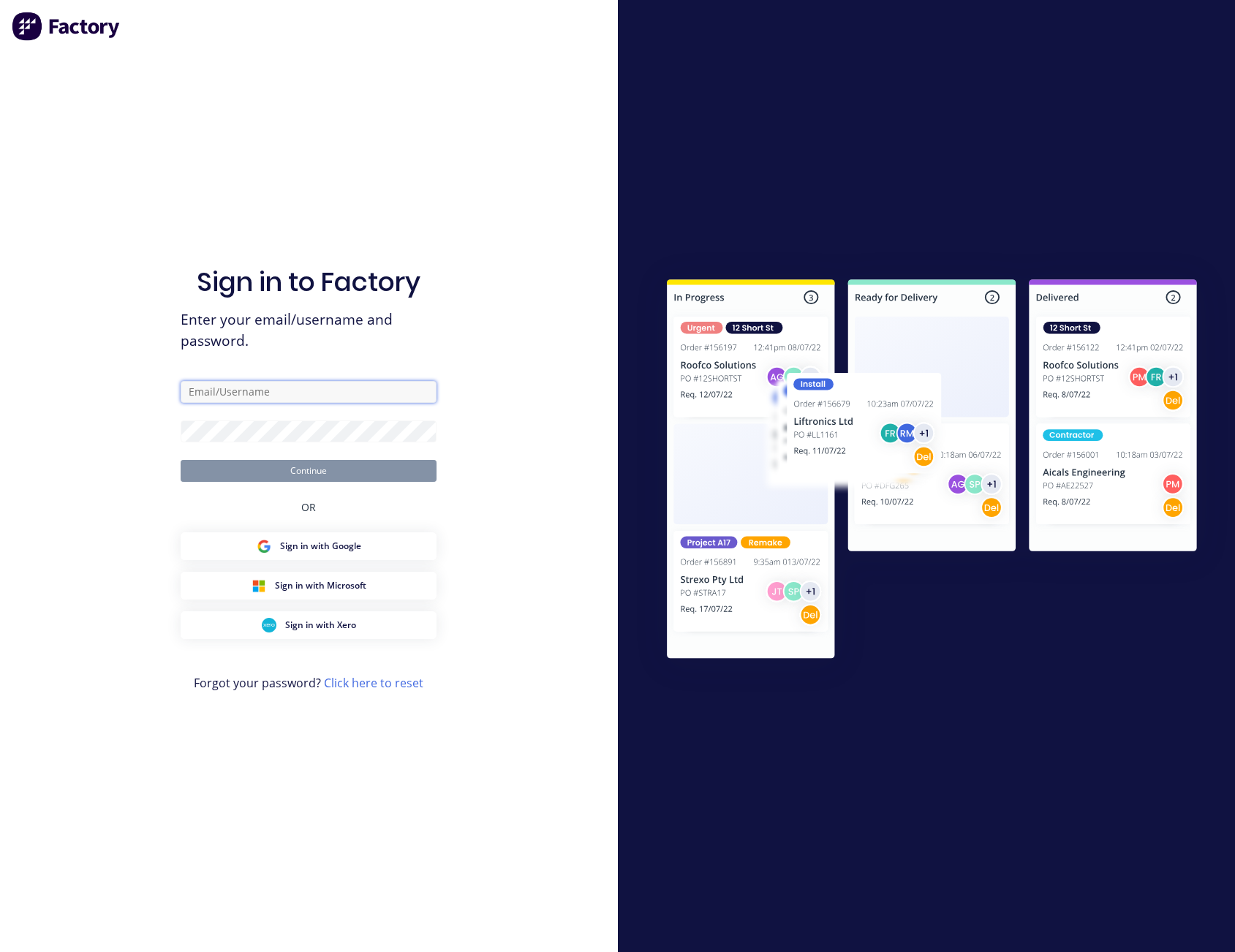
click at [204, 391] on input "text" at bounding box center [308, 391] width 256 height 22
type input "scott"
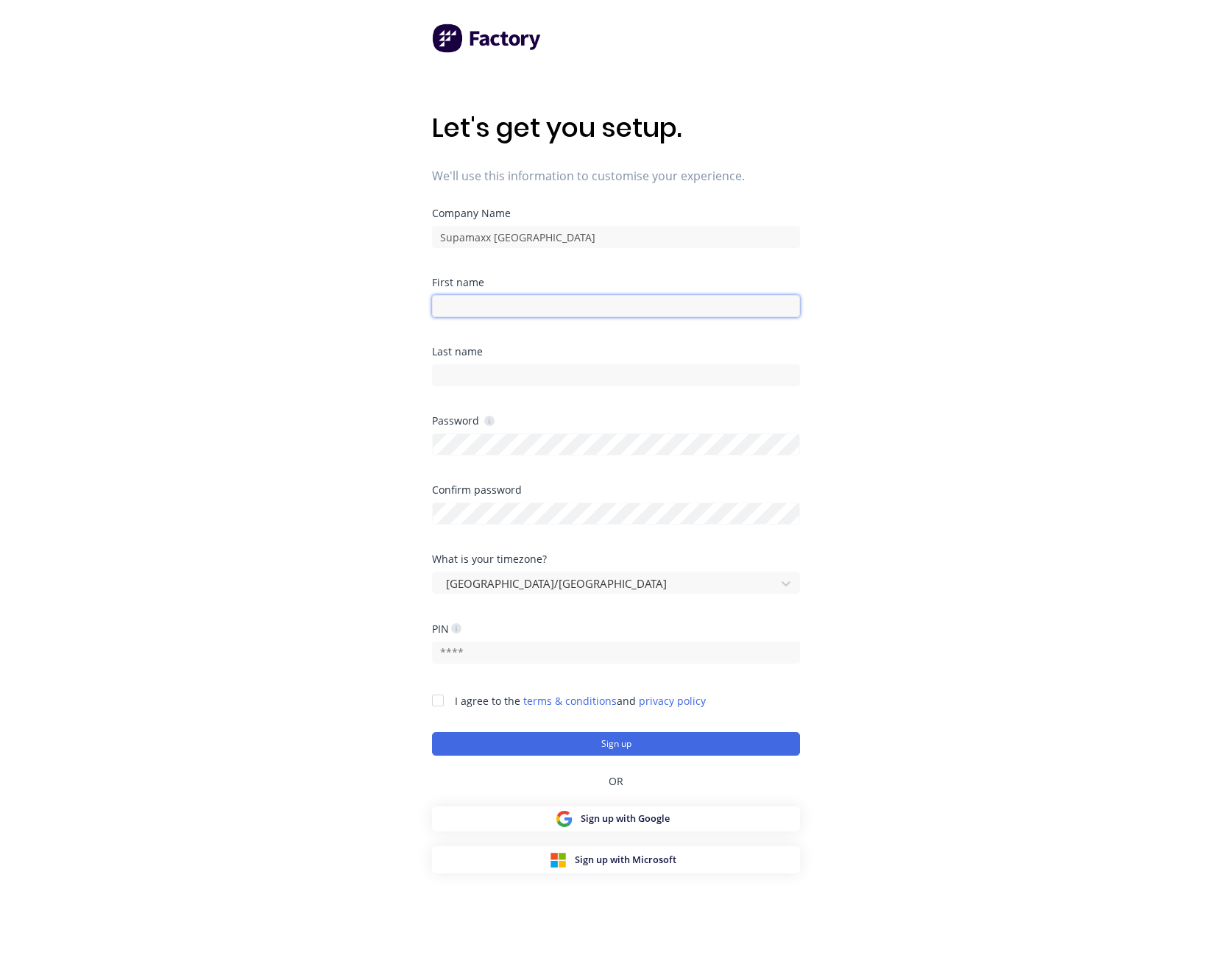
click at [501, 306] on input at bounding box center [616, 306] width 368 height 22
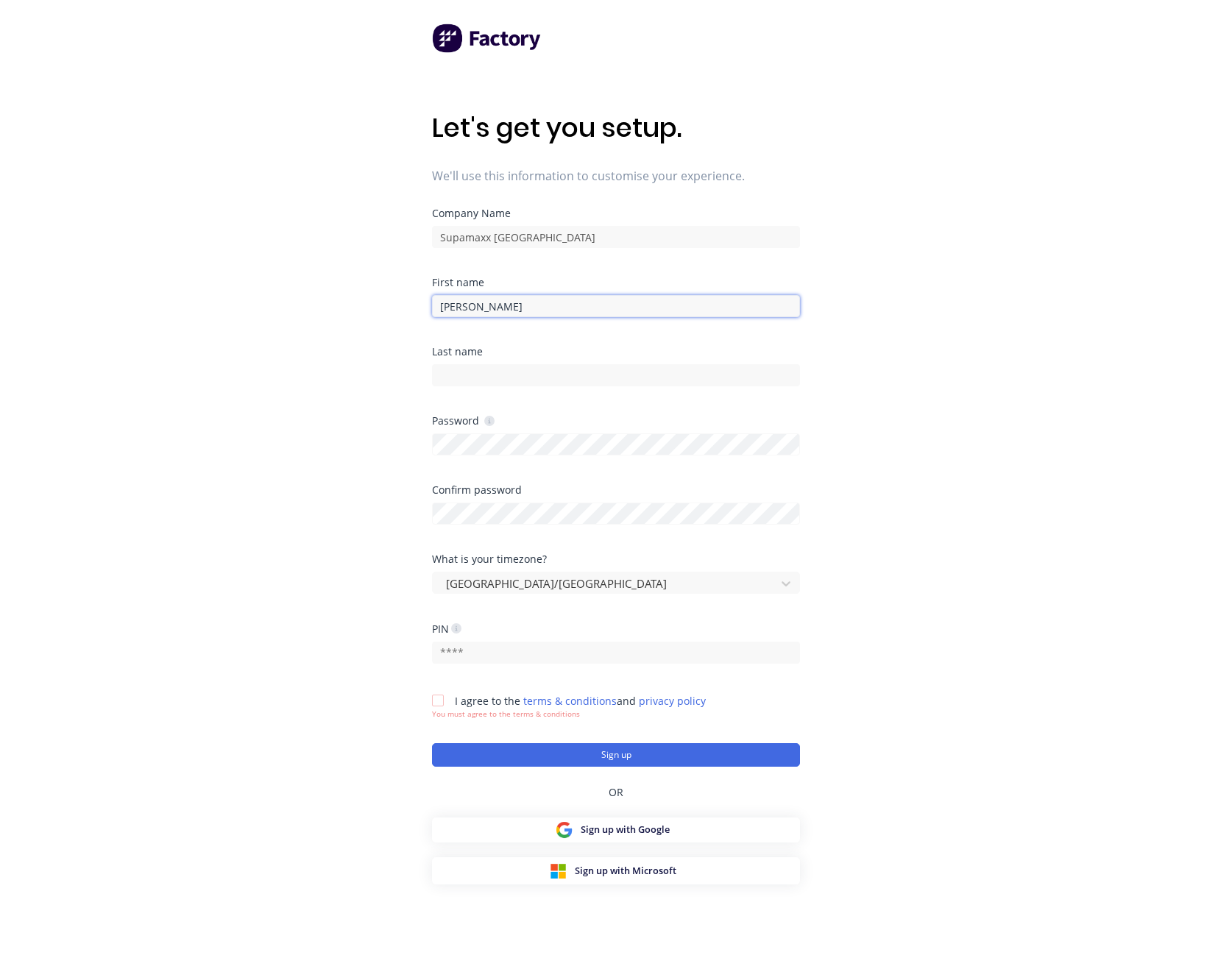
type input "[PERSON_NAME]"
click at [518, 649] on input "text" at bounding box center [616, 652] width 368 height 22
click at [884, 723] on div "Let's get you setup. We'll use this information to customise your experience. C…" at bounding box center [616, 508] width 1232 height 1017
click at [443, 703] on div at bounding box center [438, 700] width 29 height 29
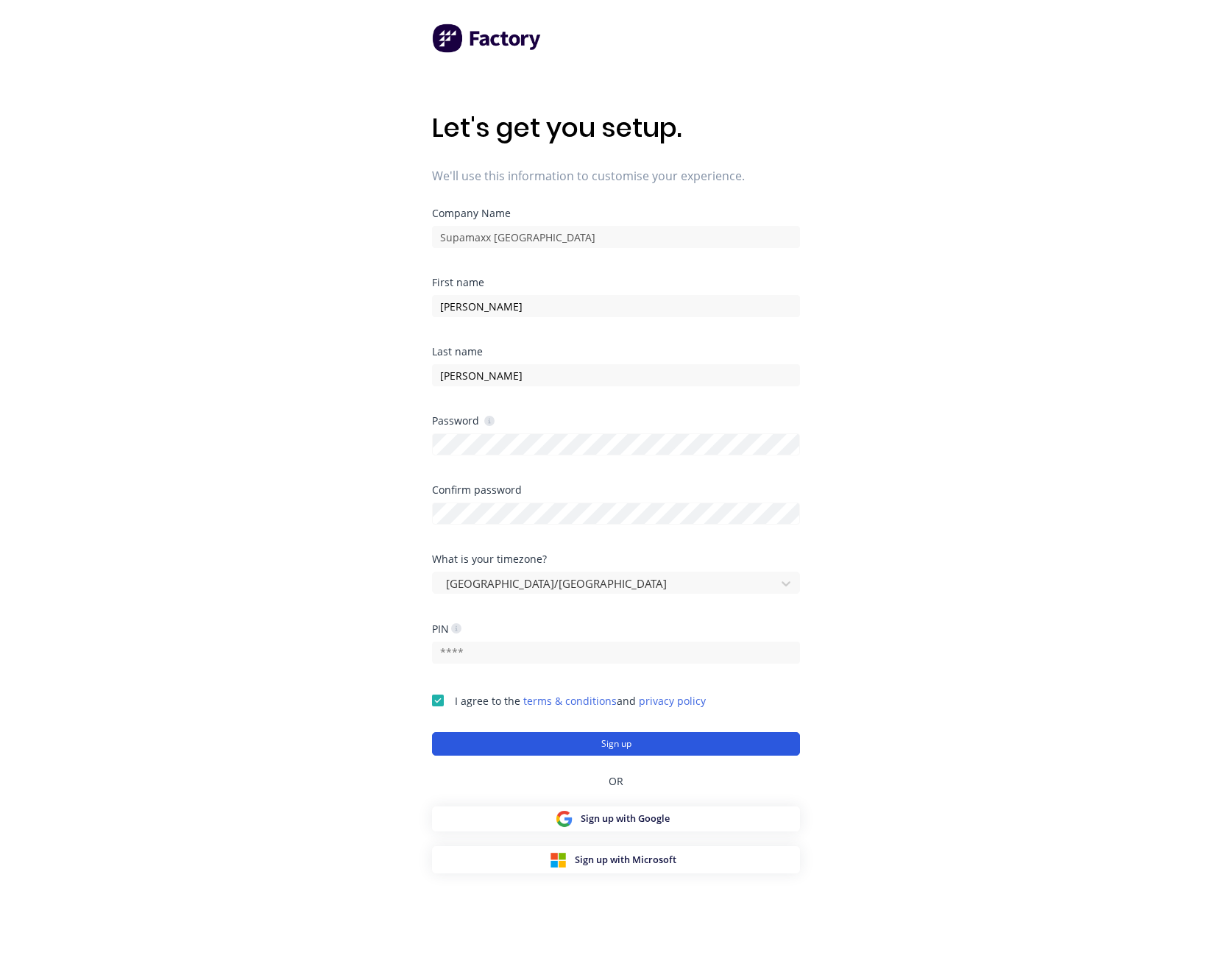
click at [593, 744] on button "Sign up" at bounding box center [616, 744] width 368 height 23
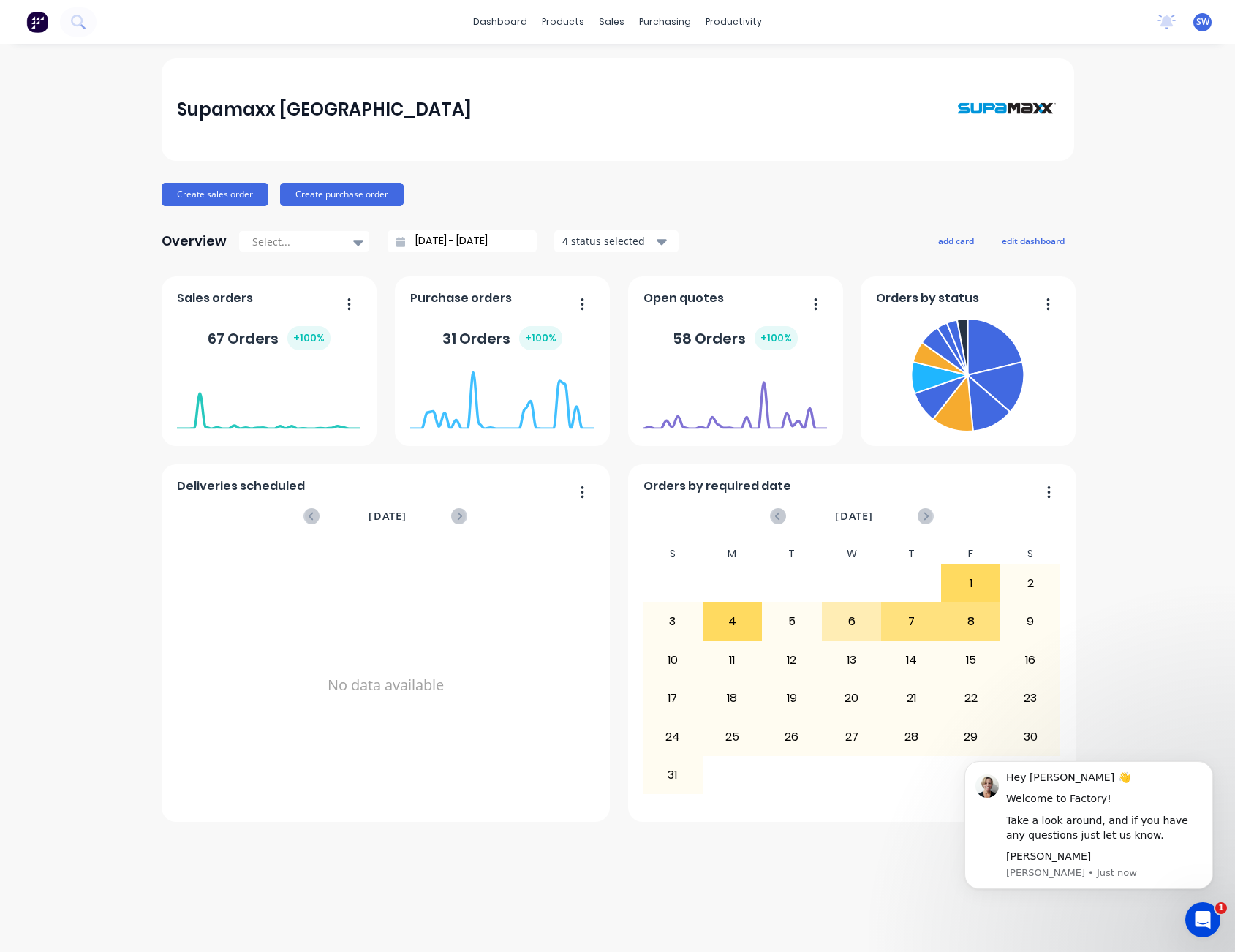
click at [1155, 307] on div "Supamaxx Australia Create sales order Create purchase order Overview Select... …" at bounding box center [617, 497] width 1235 height 878
click at [612, 67] on div "Product Catalogue" at bounding box center [628, 70] width 90 height 14
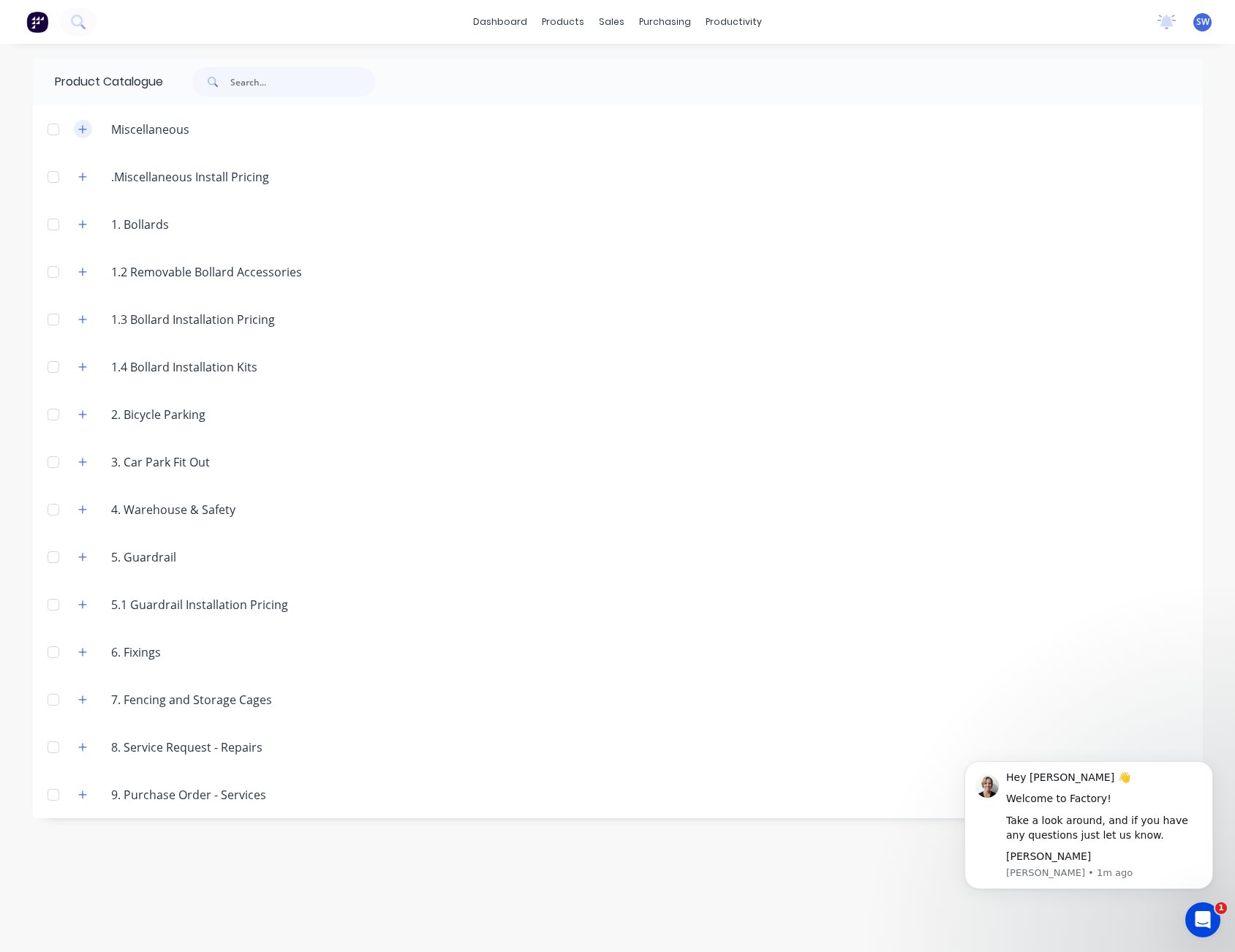
click at [79, 130] on icon "button" at bounding box center [83, 129] width 9 height 11
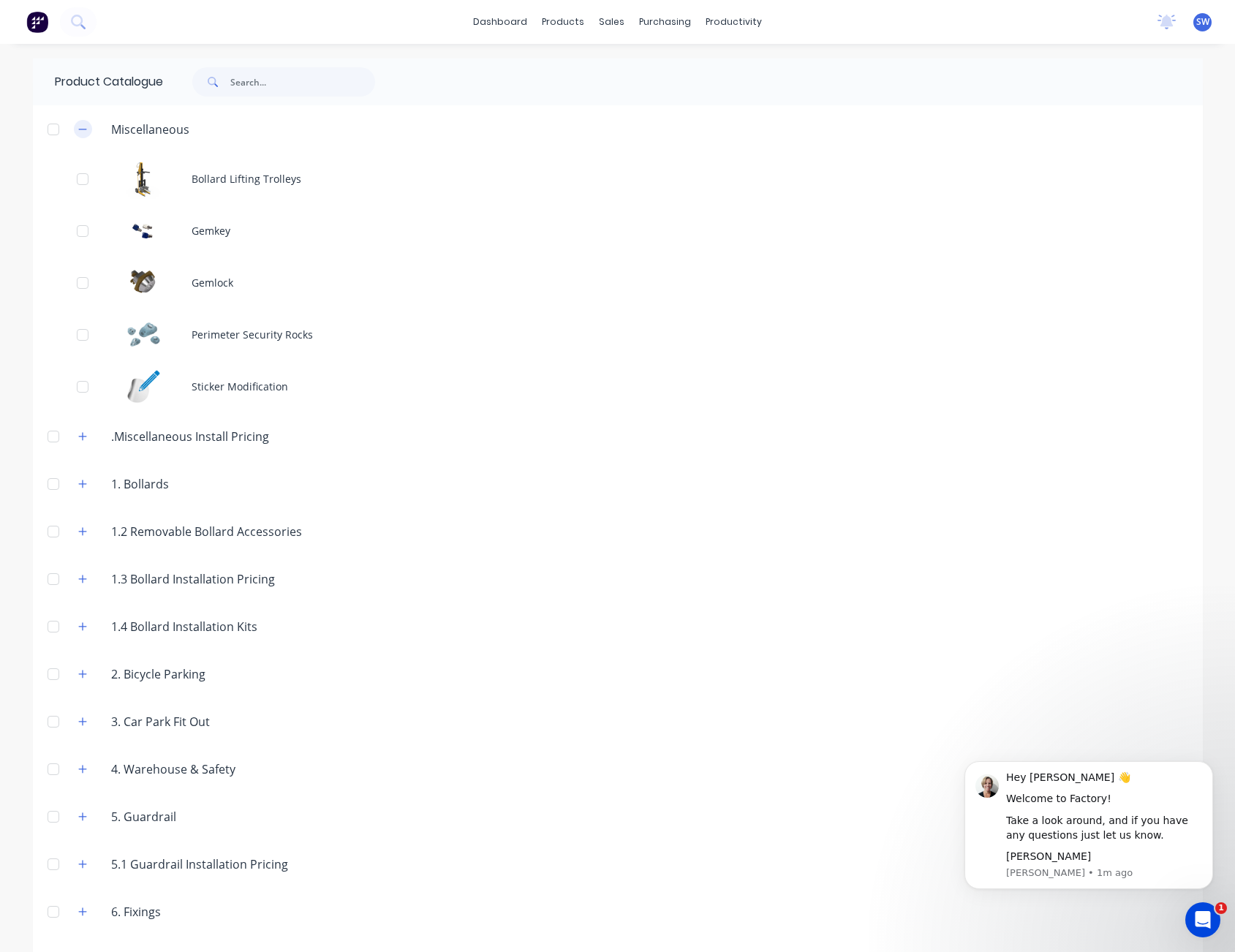
click at [79, 124] on icon "button" at bounding box center [83, 129] width 9 height 11
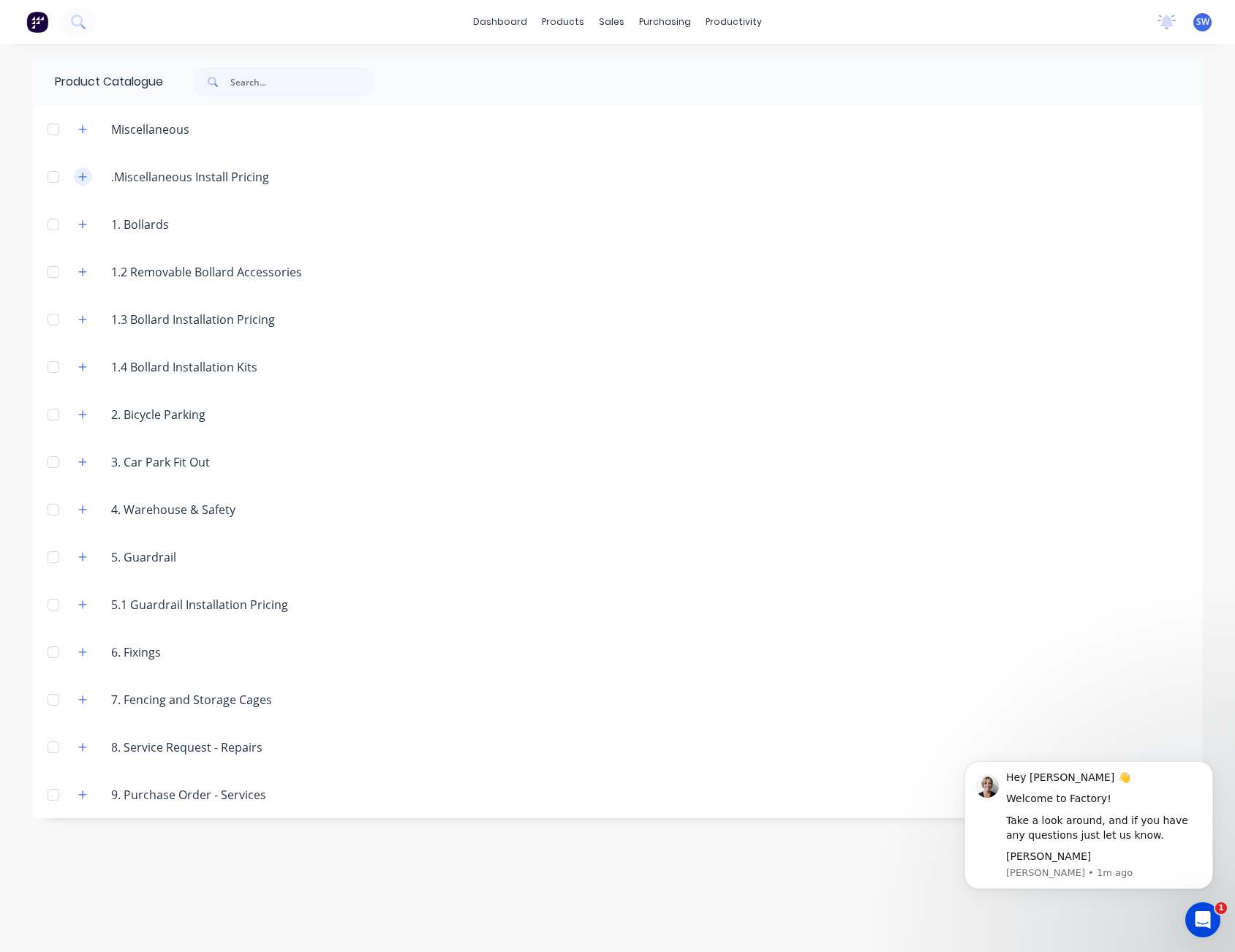
click at [84, 179] on icon "button" at bounding box center [83, 177] width 9 height 11
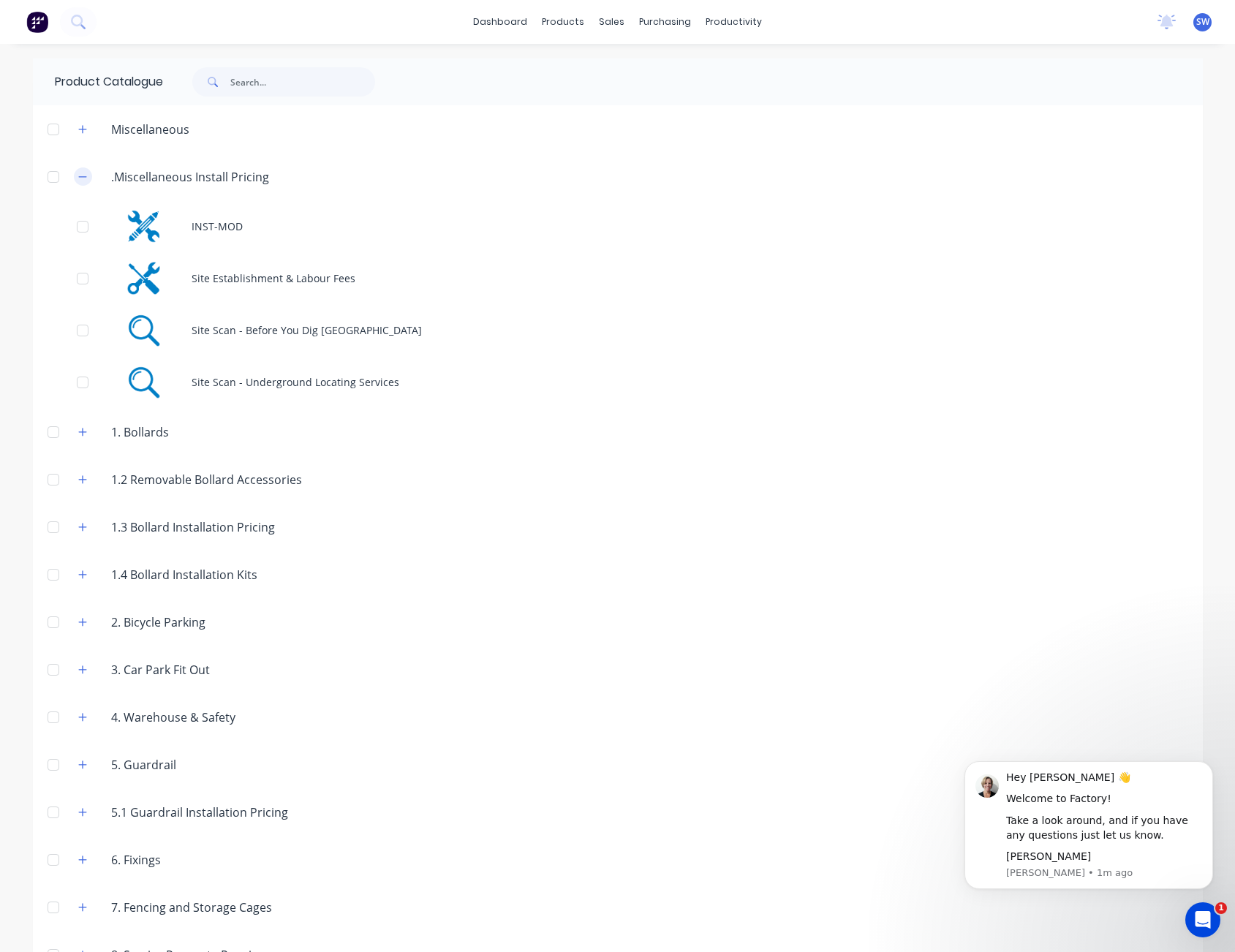
click at [79, 172] on icon "button" at bounding box center [83, 177] width 9 height 11
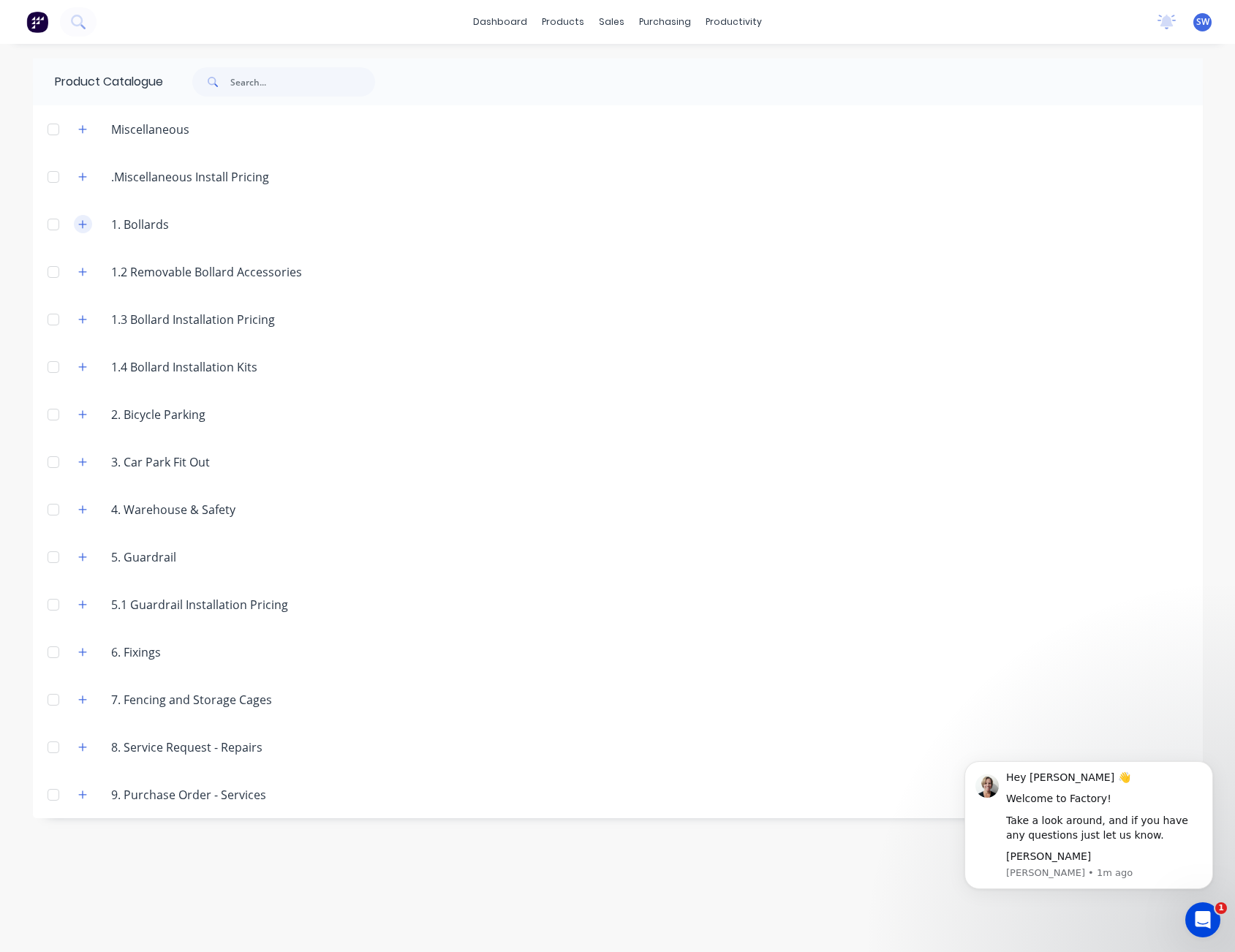
click at [82, 225] on icon "button" at bounding box center [83, 224] width 9 height 11
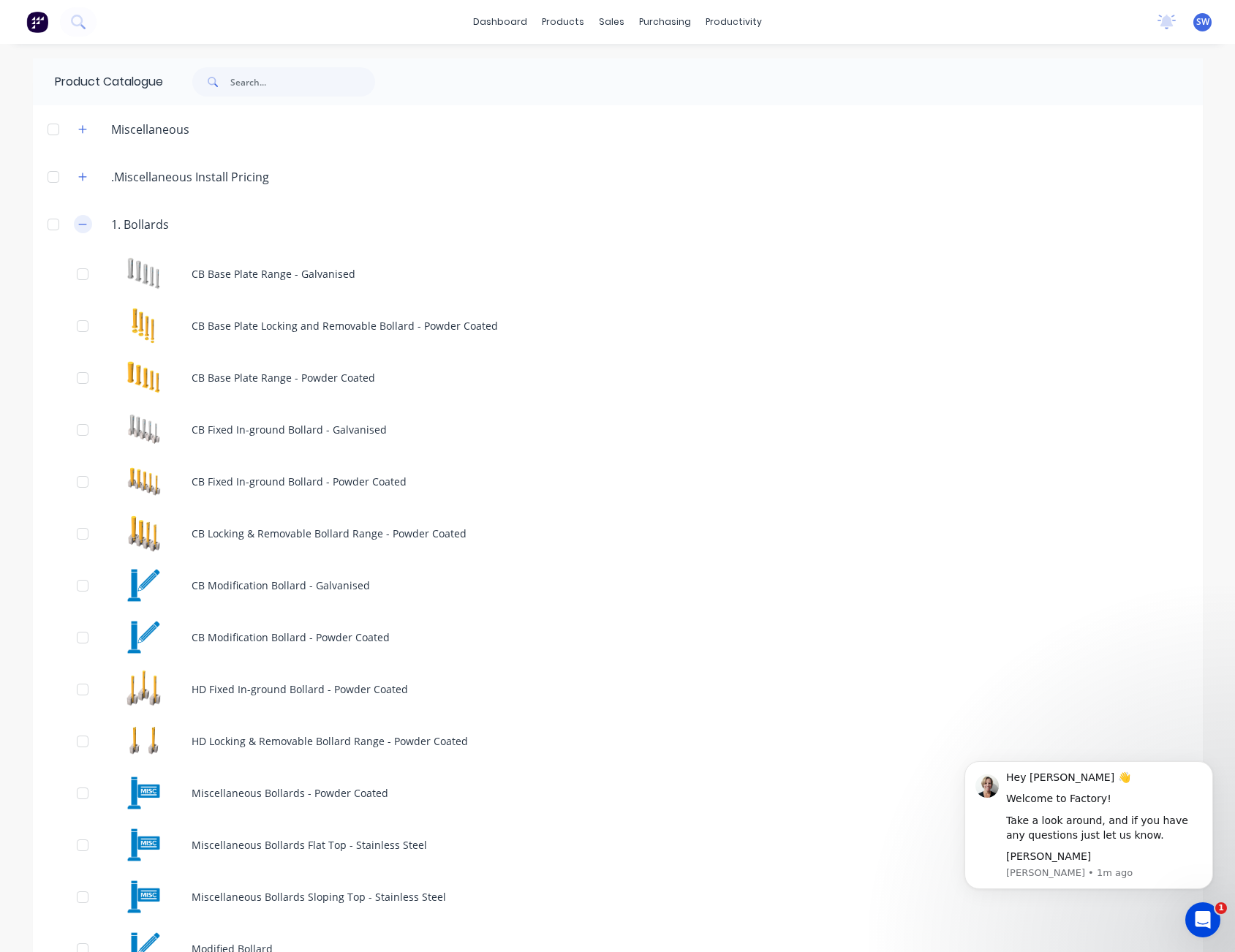
click at [74, 220] on button "button" at bounding box center [83, 223] width 18 height 18
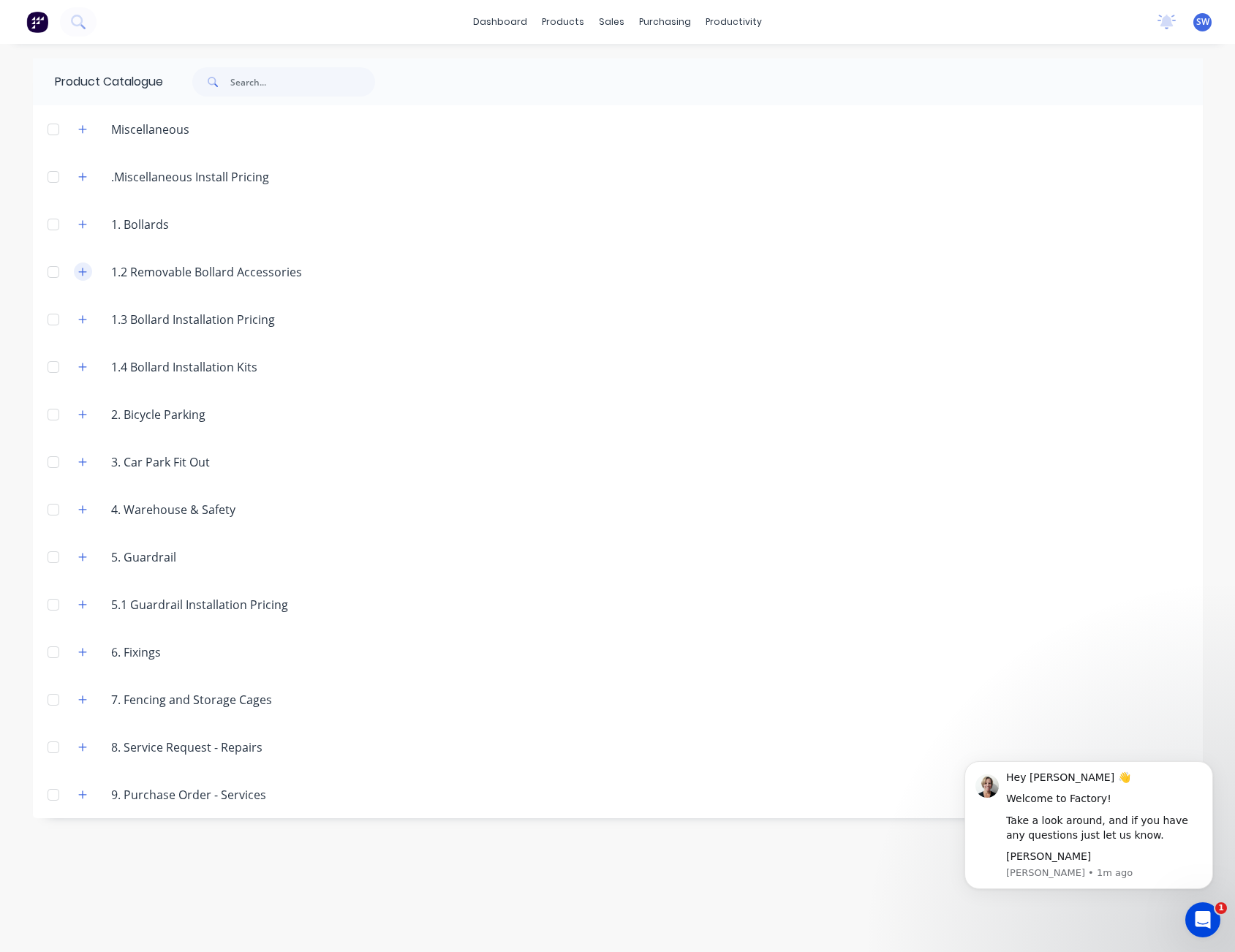
click at [87, 273] on icon "button" at bounding box center [83, 272] width 9 height 11
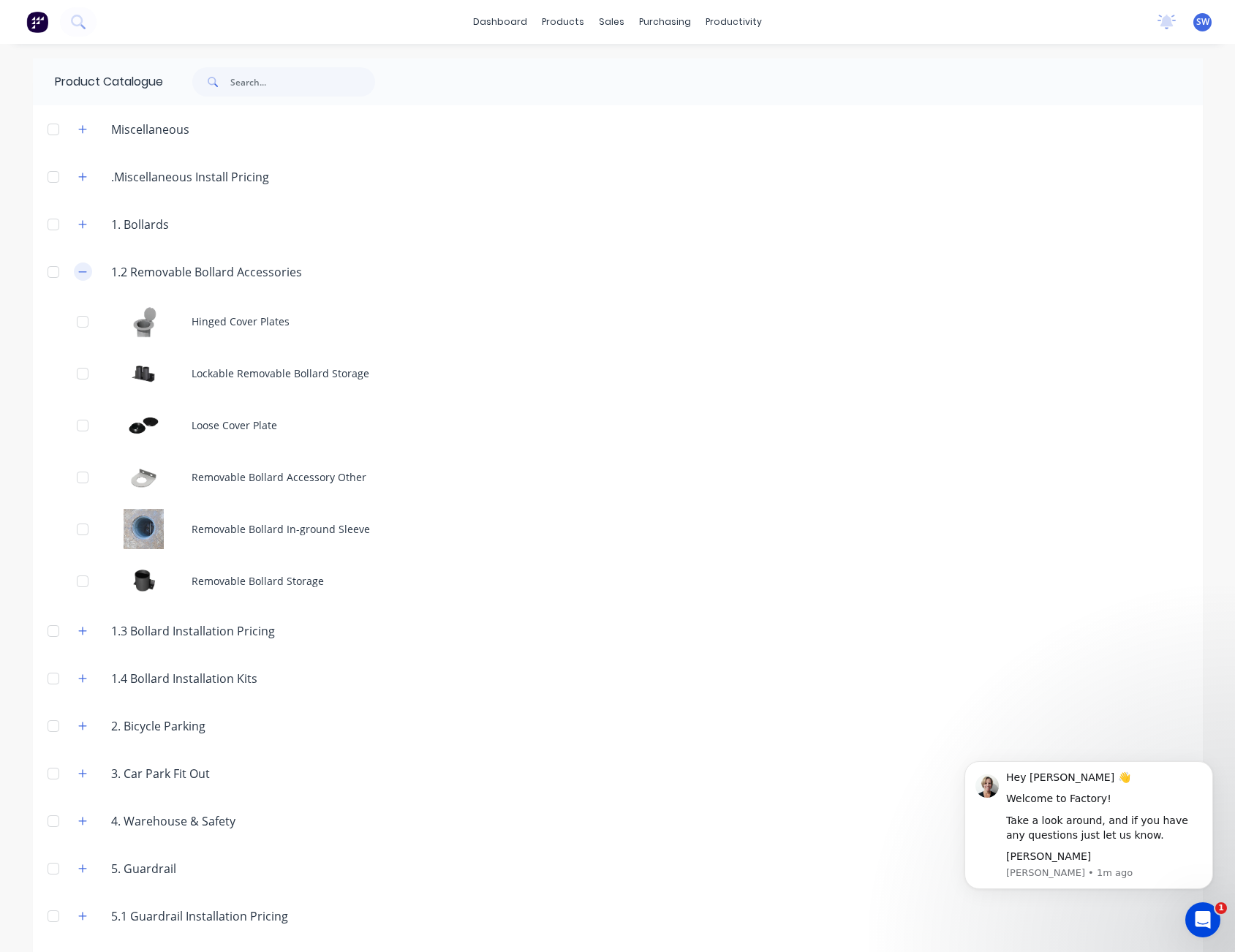
click at [82, 270] on button "button" at bounding box center [83, 271] width 18 height 18
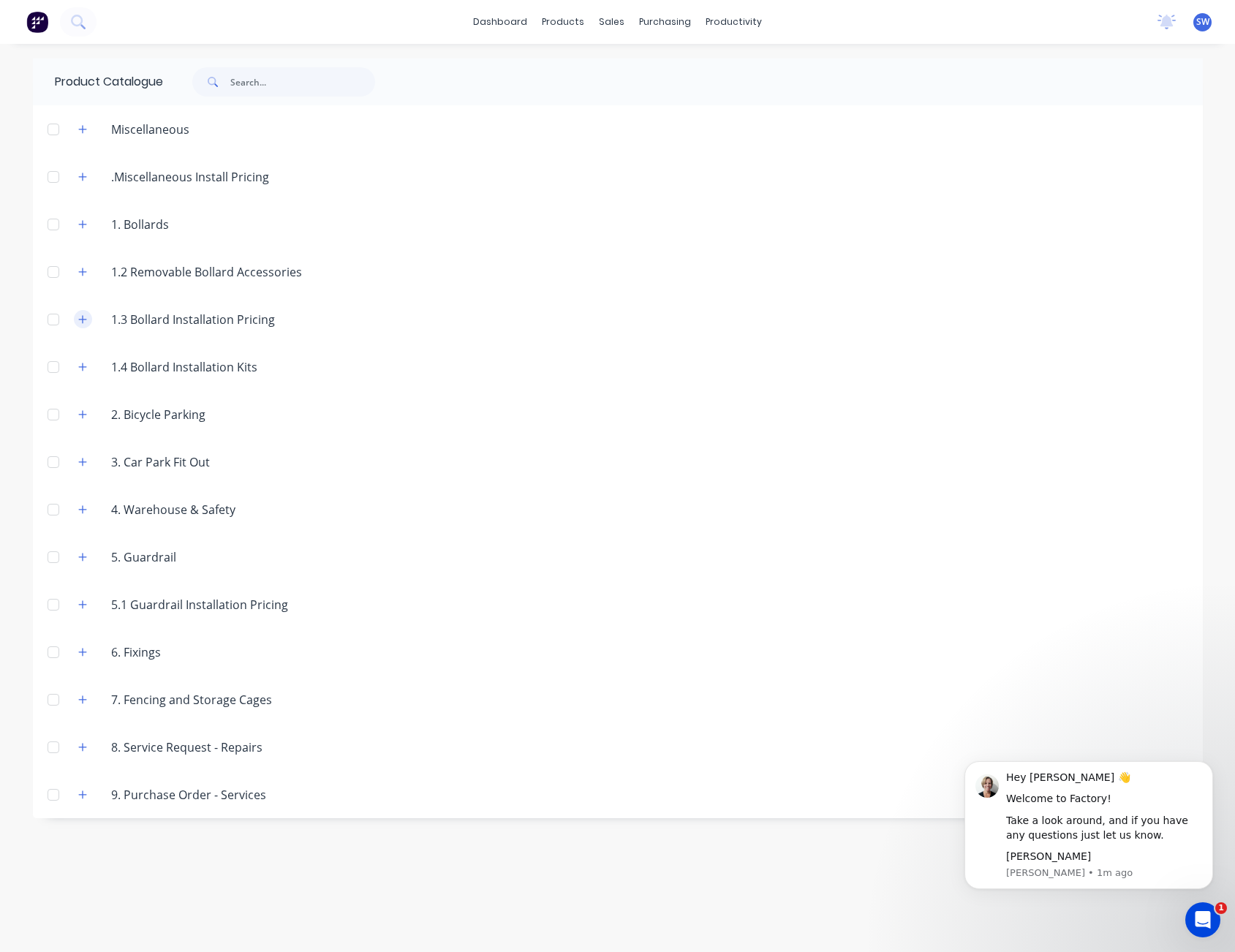
click at [80, 321] on icon "button" at bounding box center [83, 320] width 9 height 11
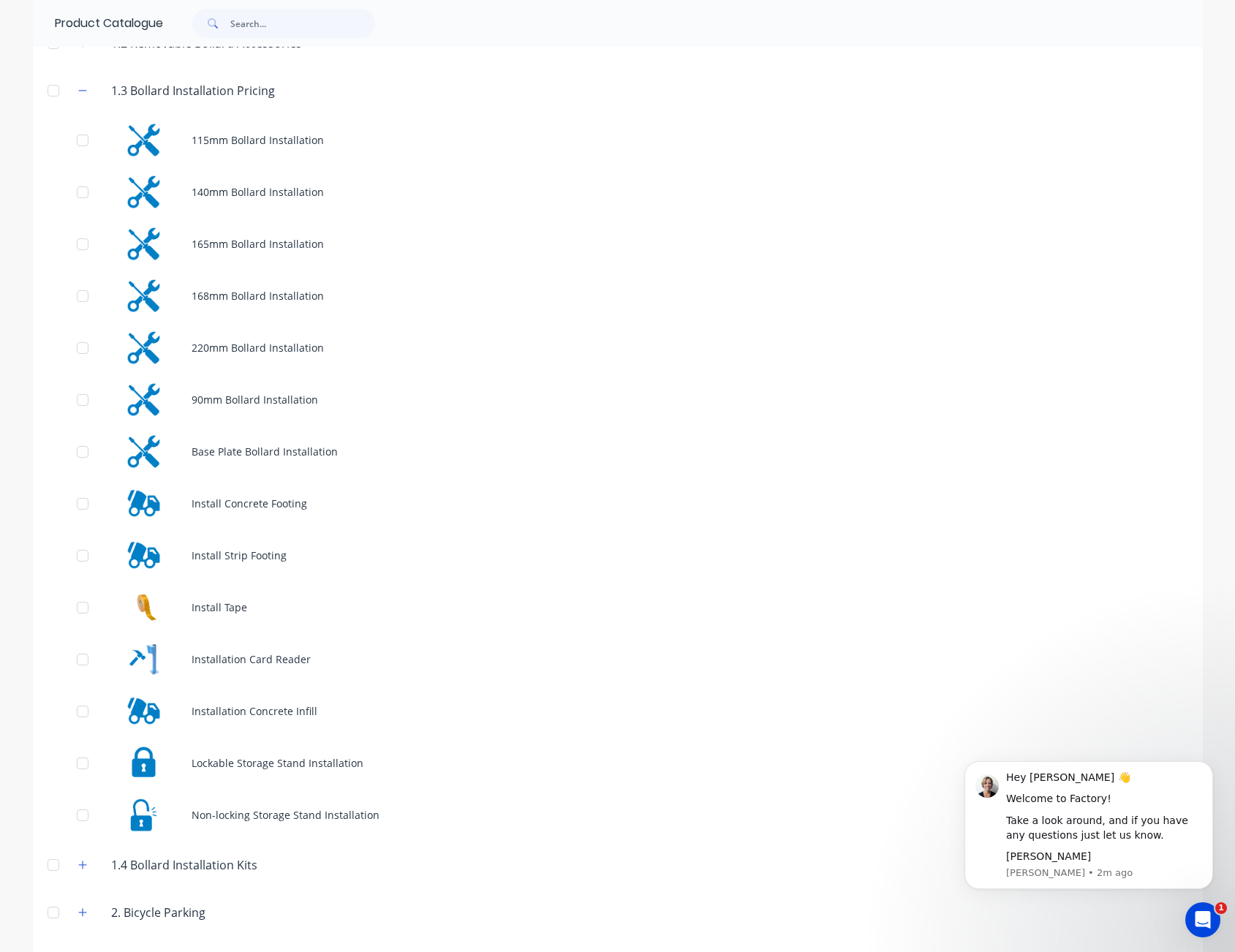
scroll to position [220, 0]
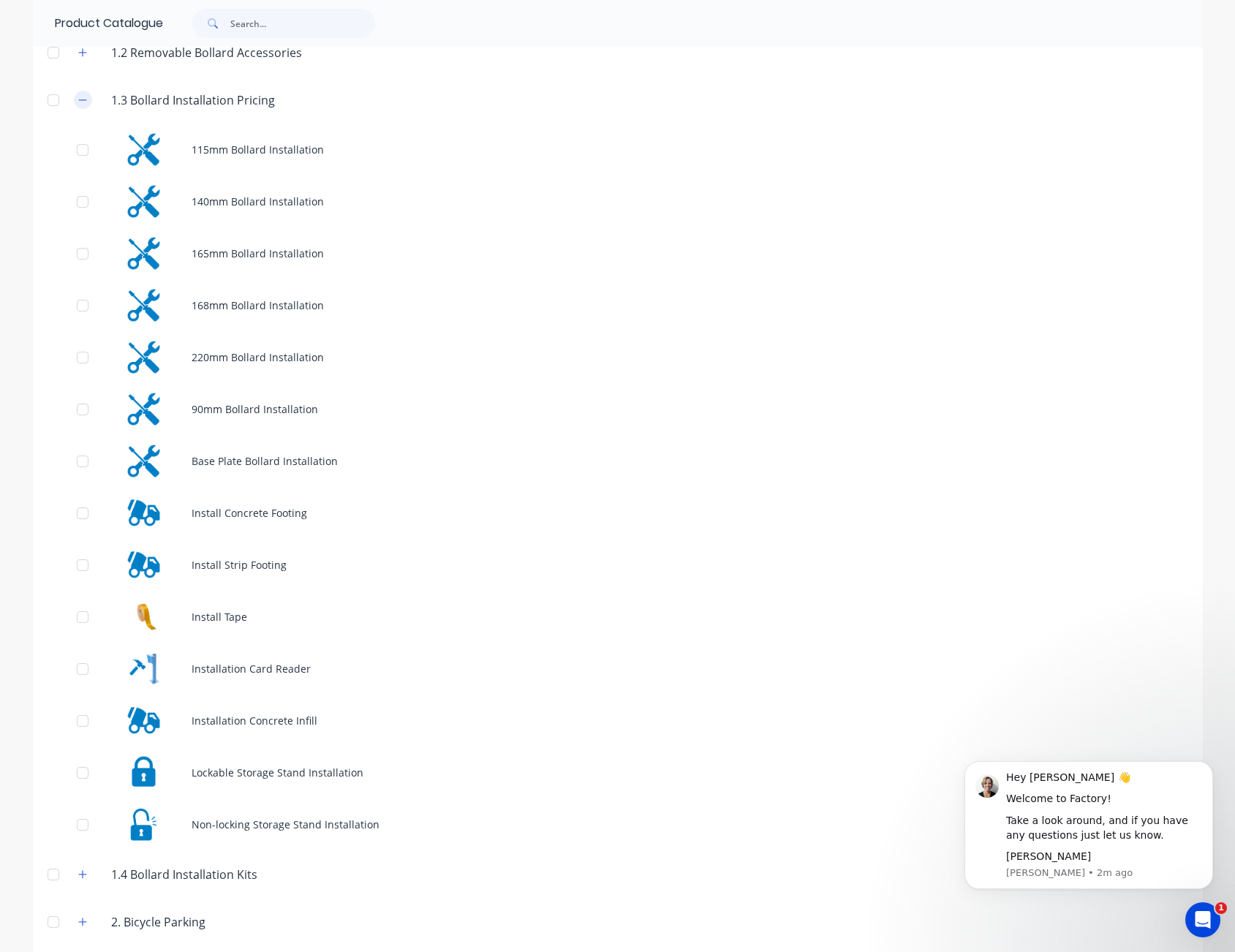
click at [79, 95] on icon "button" at bounding box center [83, 100] width 9 height 11
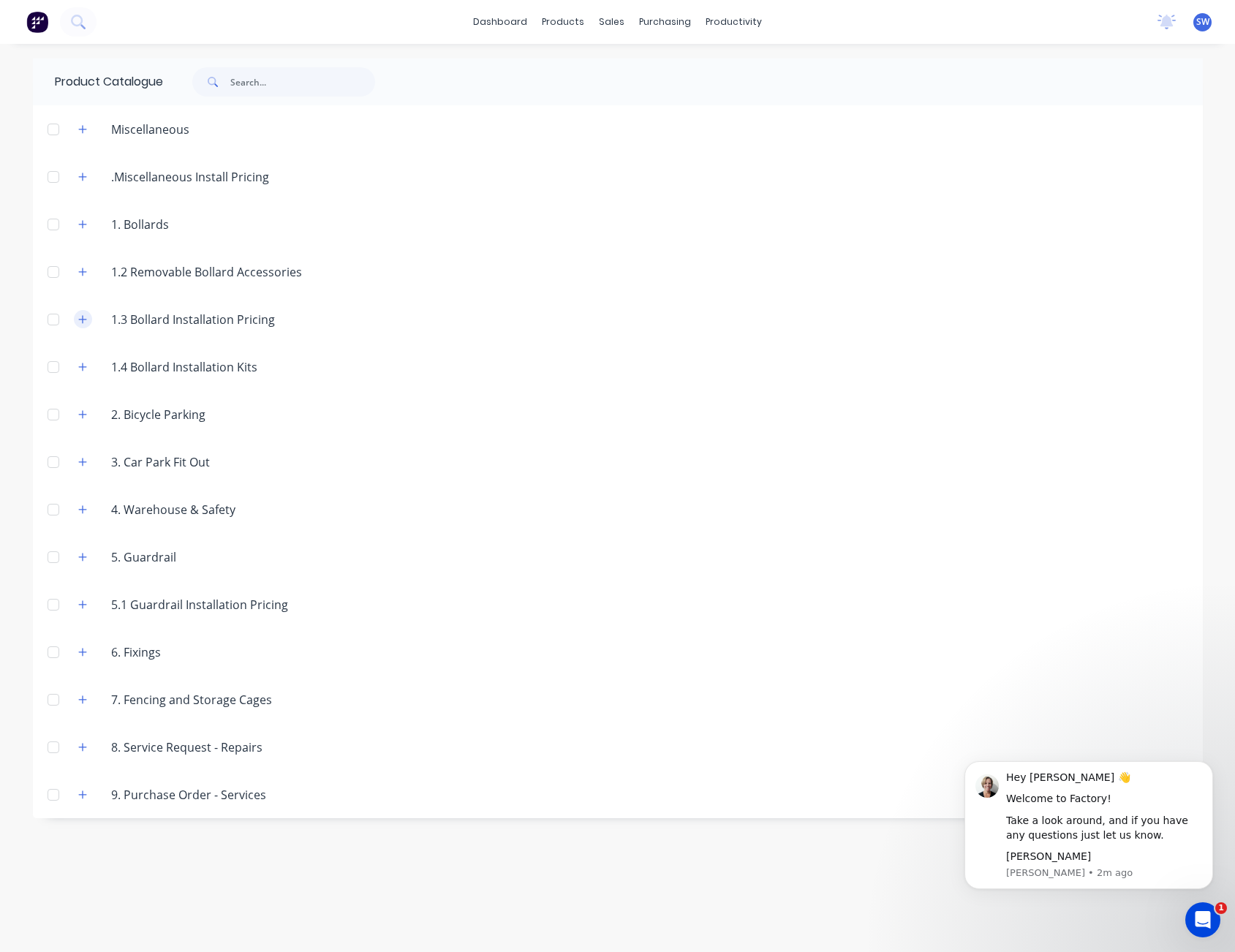
scroll to position [0, 0]
click at [86, 367] on icon "button" at bounding box center [83, 366] width 8 height 8
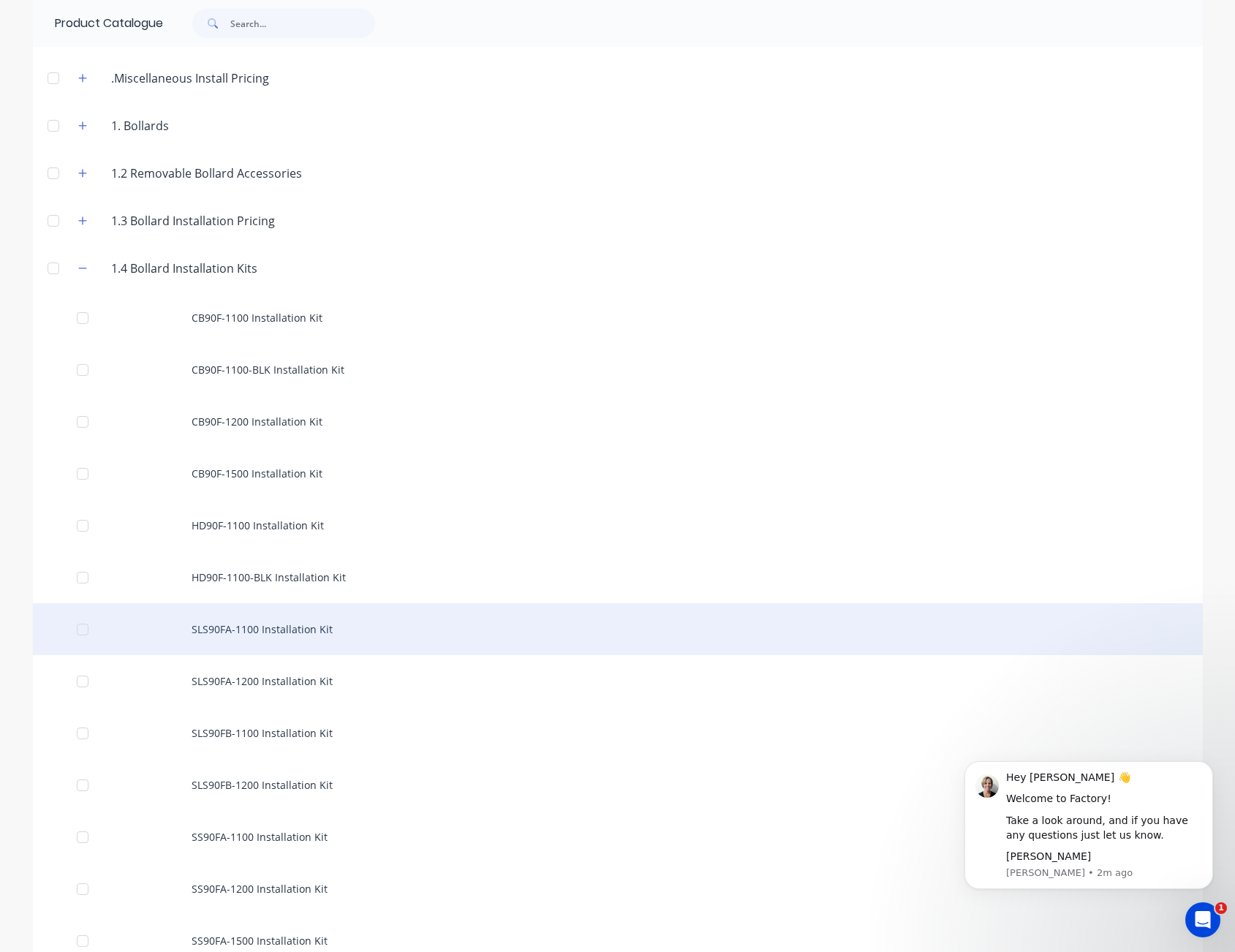
scroll to position [73, 0]
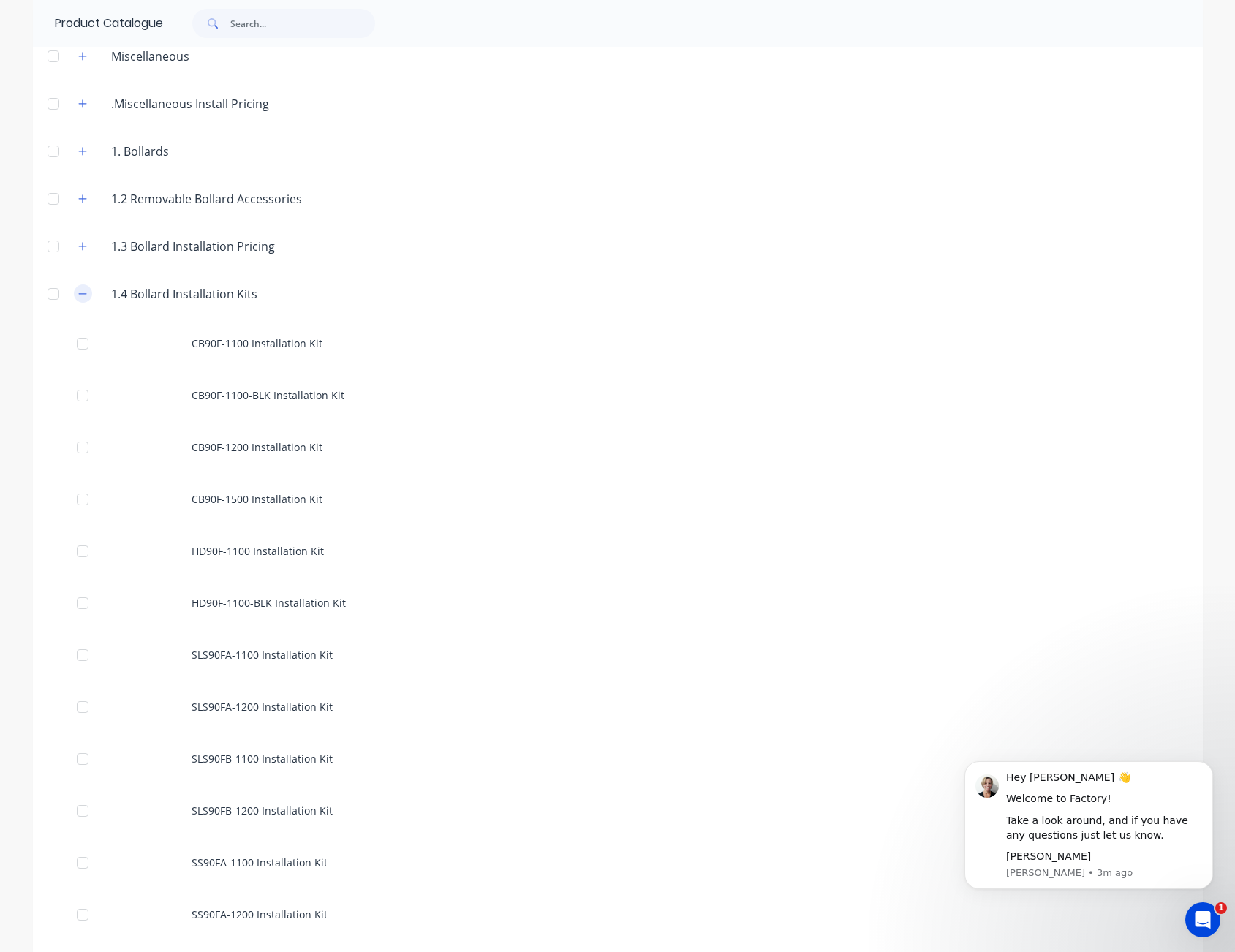
click at [74, 294] on button "button" at bounding box center [83, 293] width 18 height 18
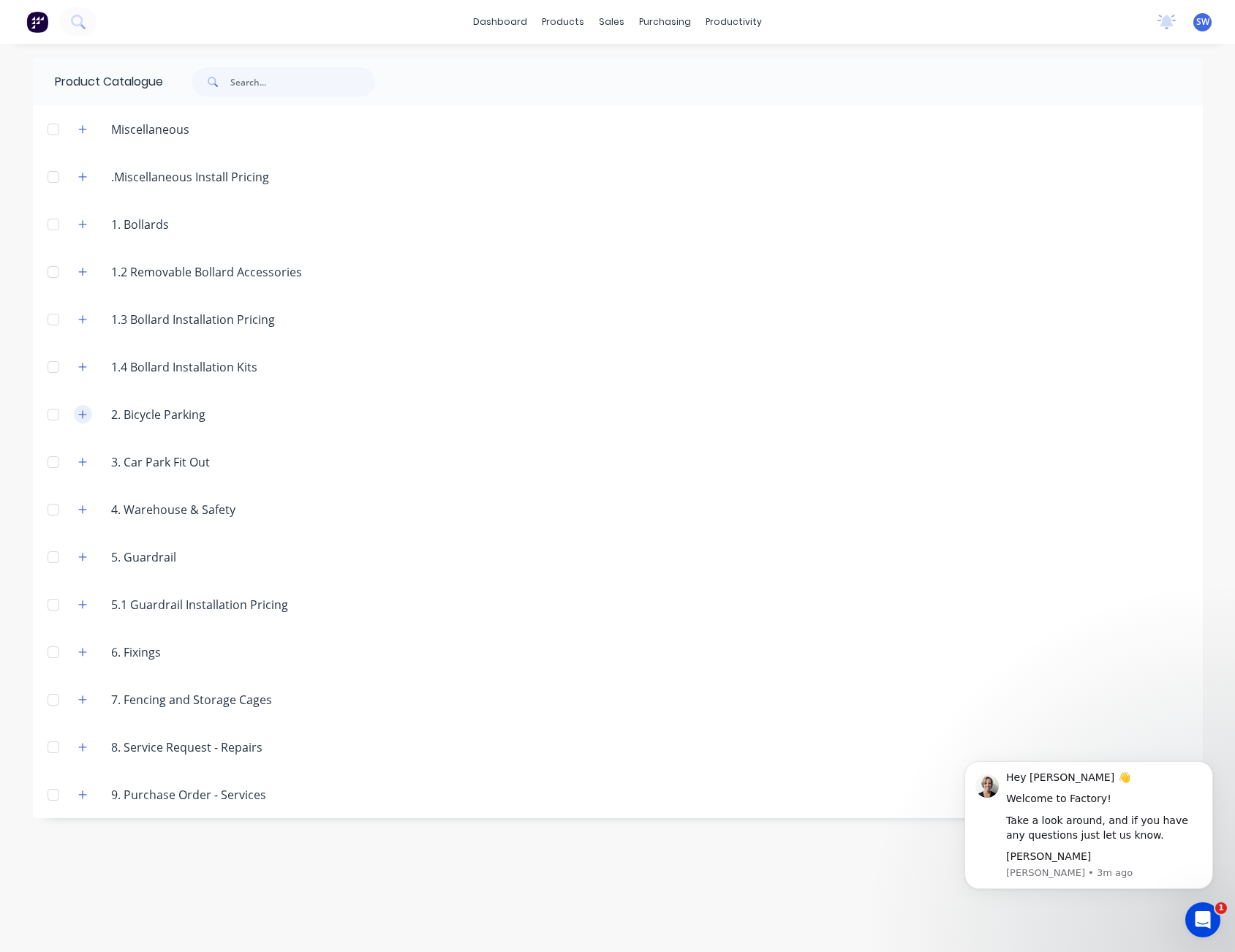
click at [80, 409] on icon "button" at bounding box center [83, 414] width 9 height 11
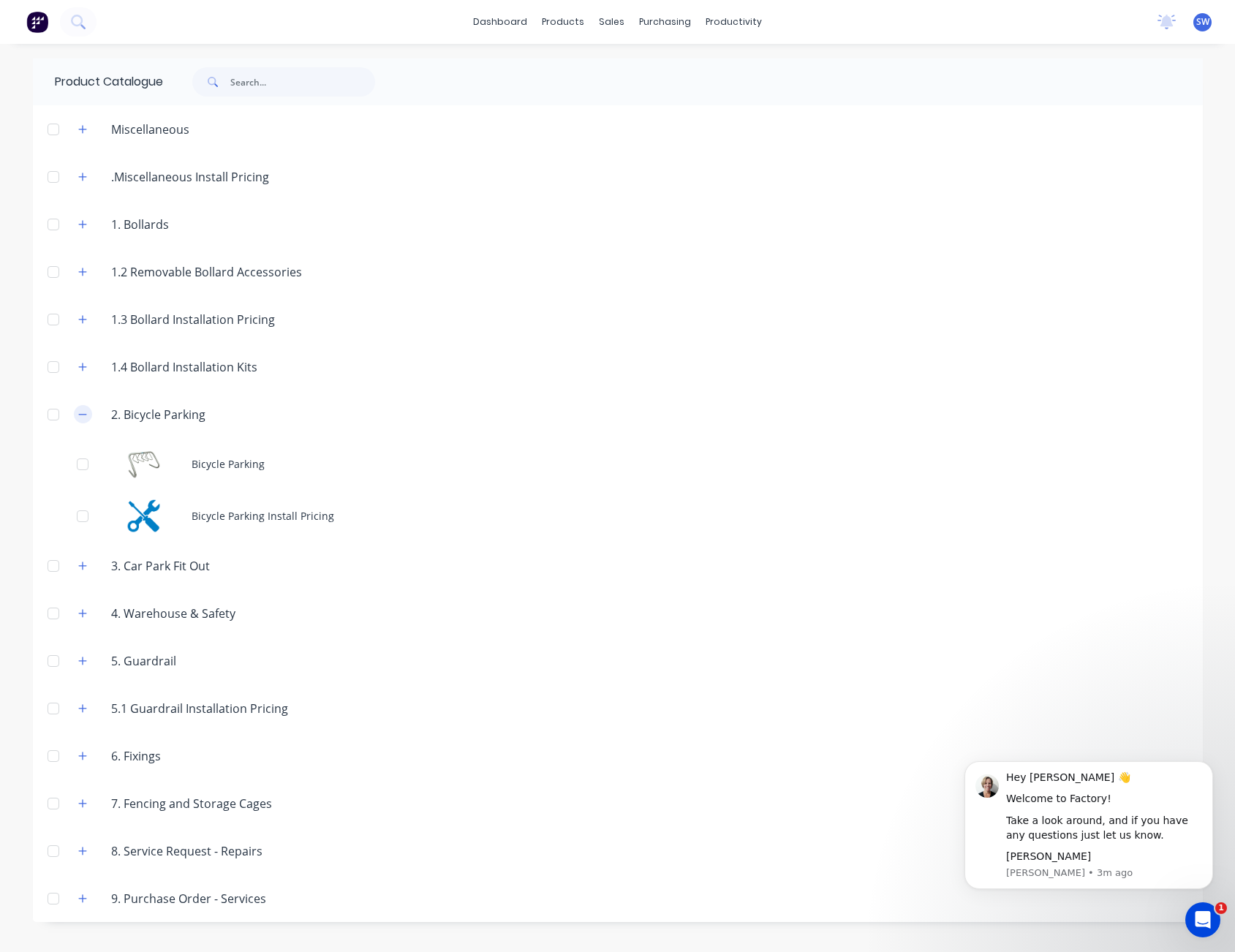
click at [88, 416] on button "button" at bounding box center [83, 414] width 18 height 18
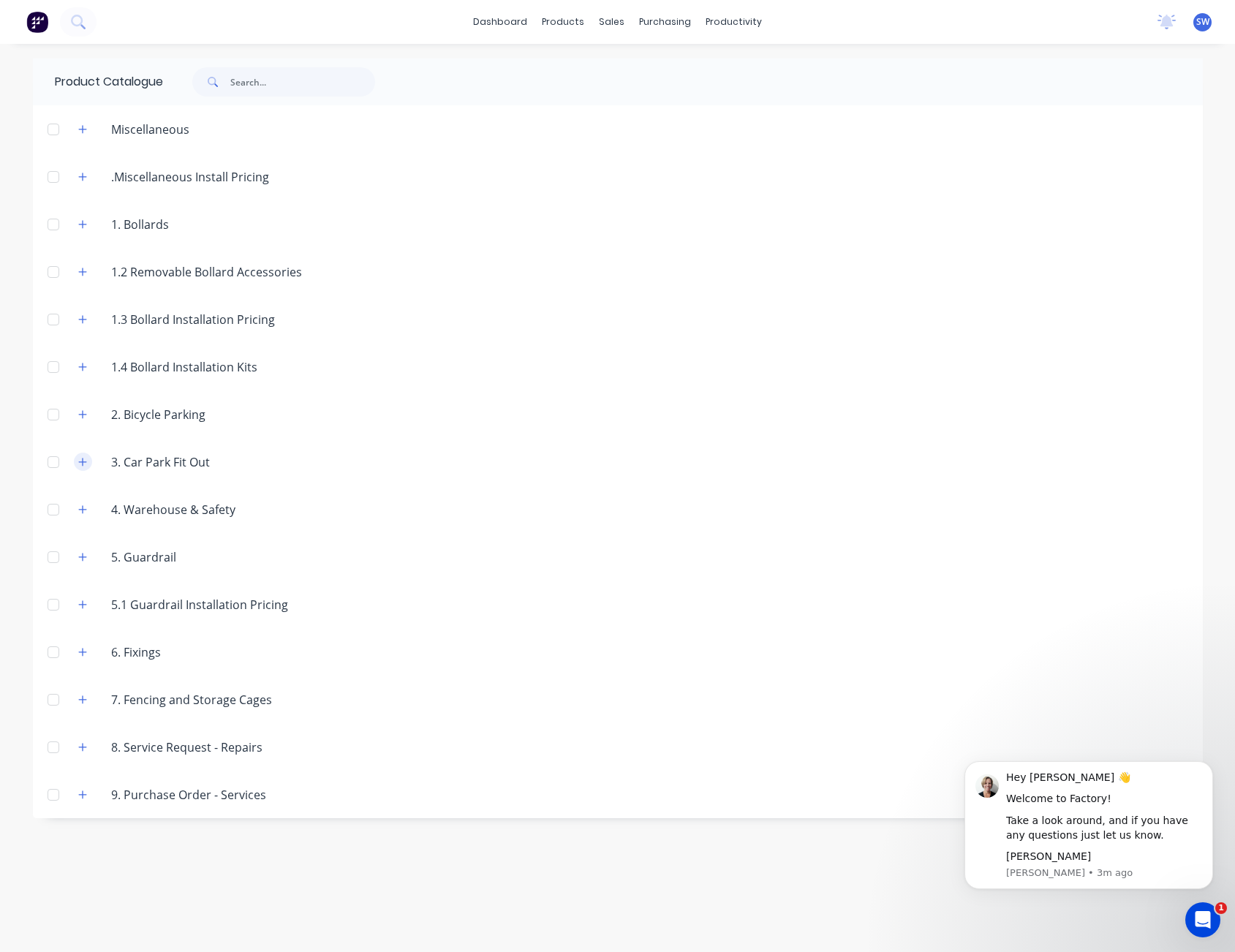
click at [82, 464] on icon "button" at bounding box center [83, 461] width 9 height 11
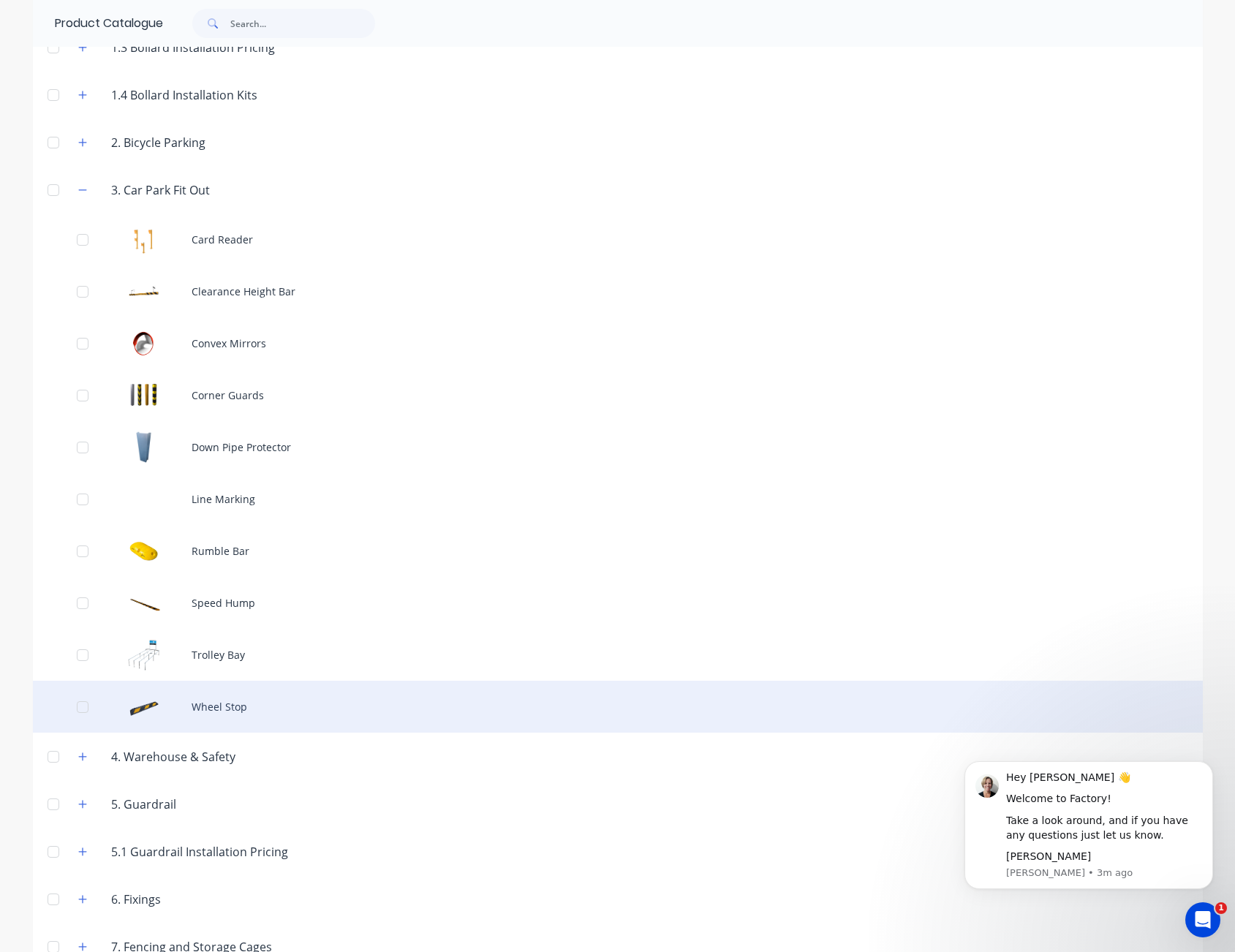
scroll to position [292, 0]
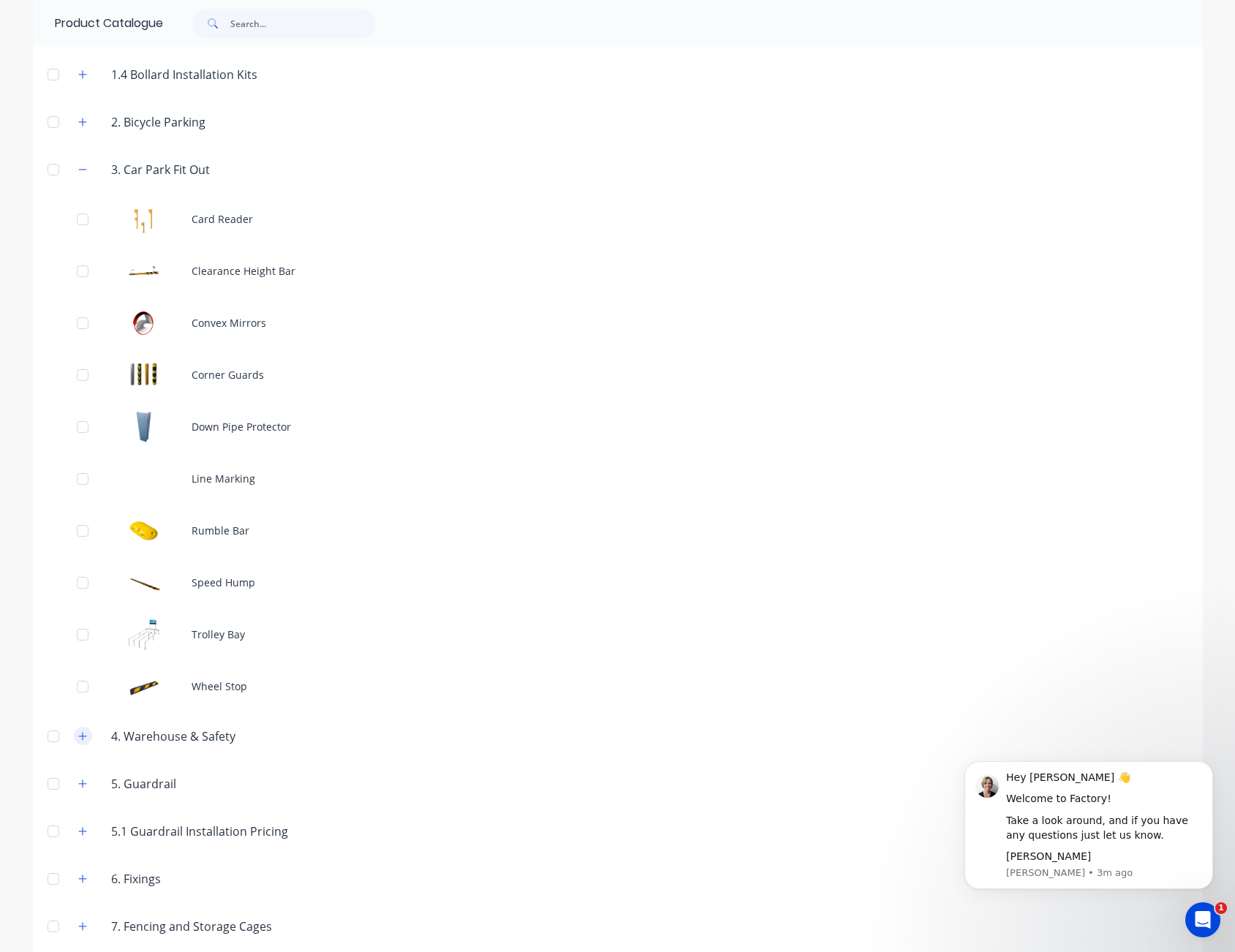
click at [74, 736] on button "button" at bounding box center [83, 735] width 18 height 18
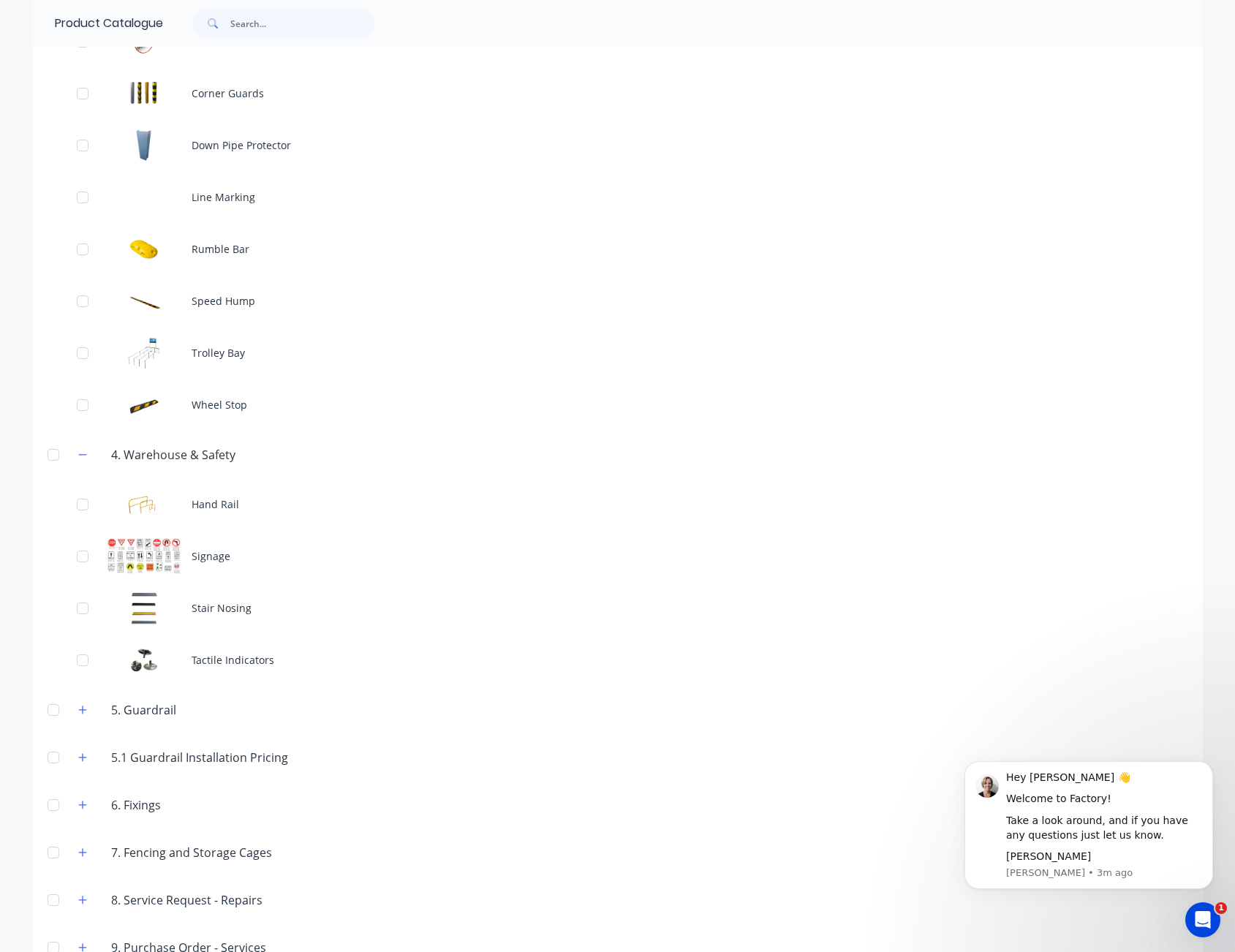
scroll to position [585, 0]
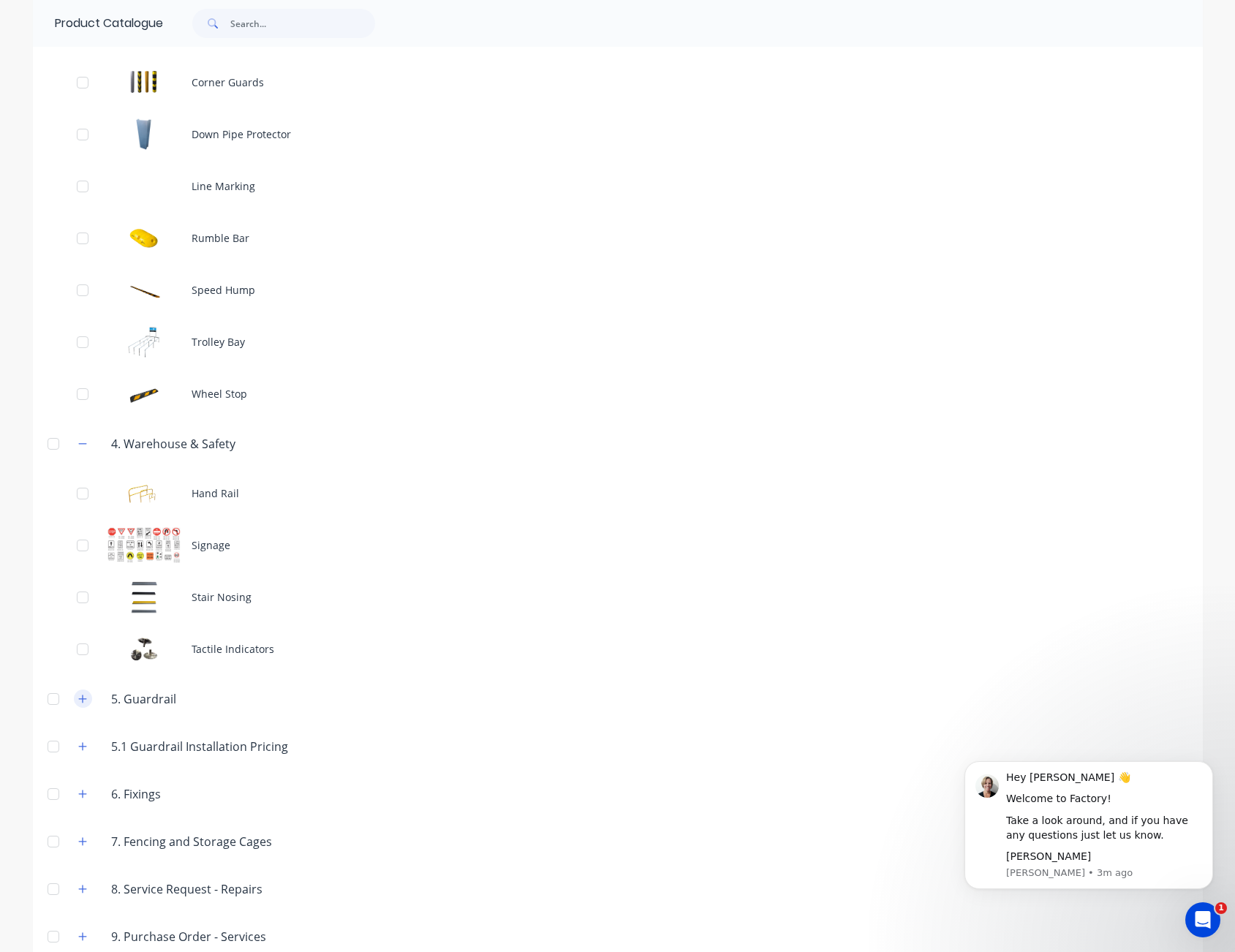
click at [74, 698] on button "button" at bounding box center [83, 698] width 18 height 18
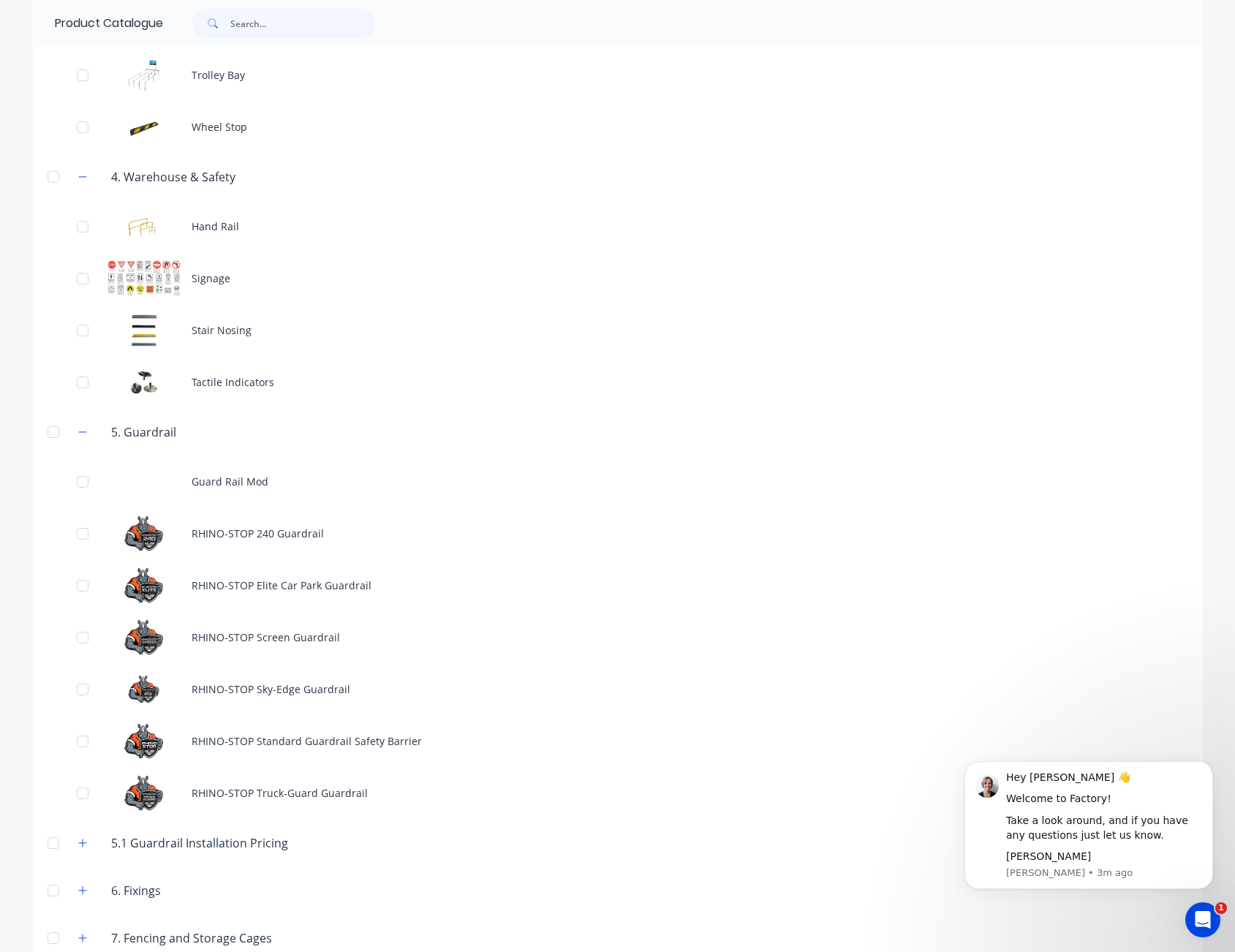
scroll to position [877, 0]
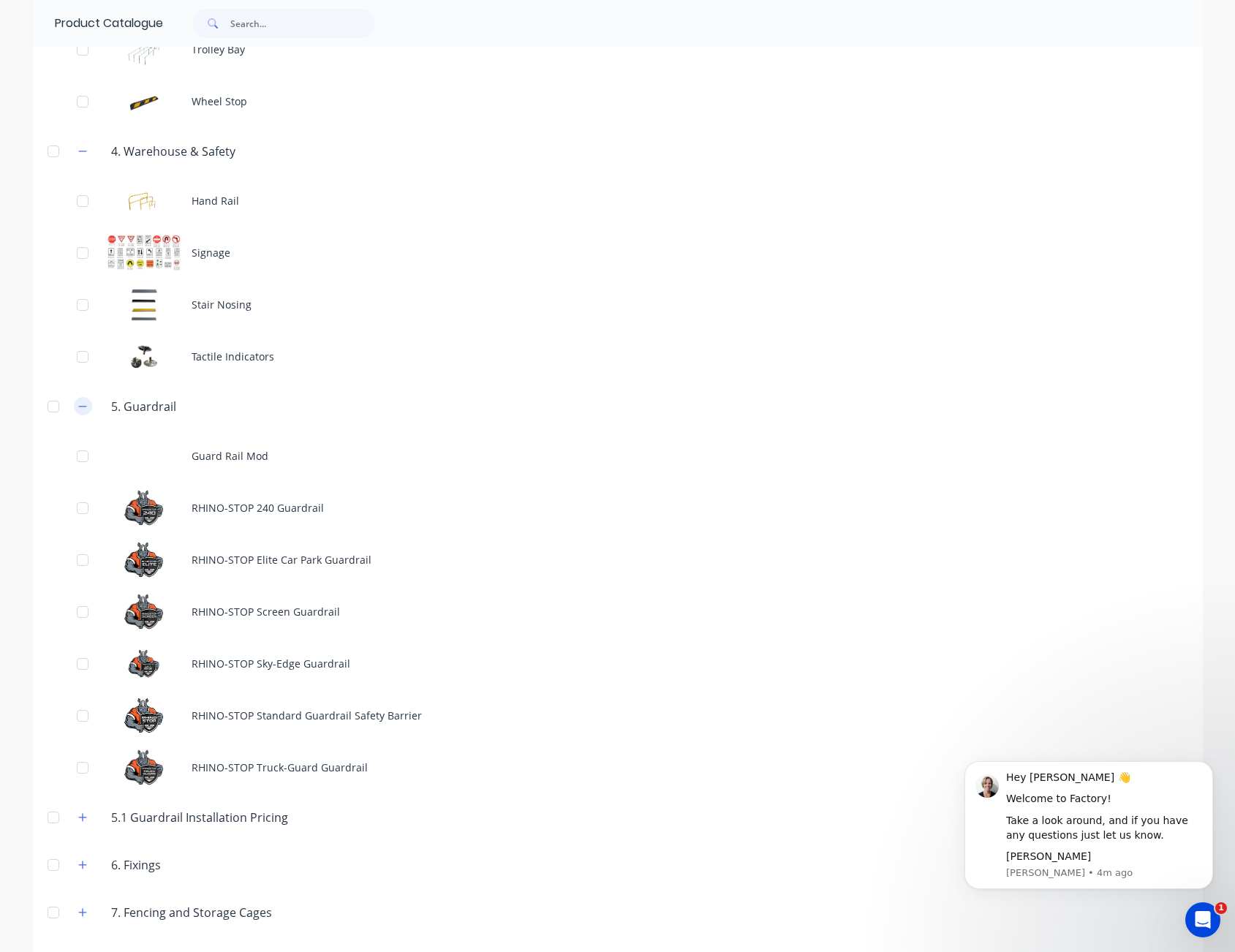
click at [79, 405] on icon "button" at bounding box center [83, 406] width 9 height 11
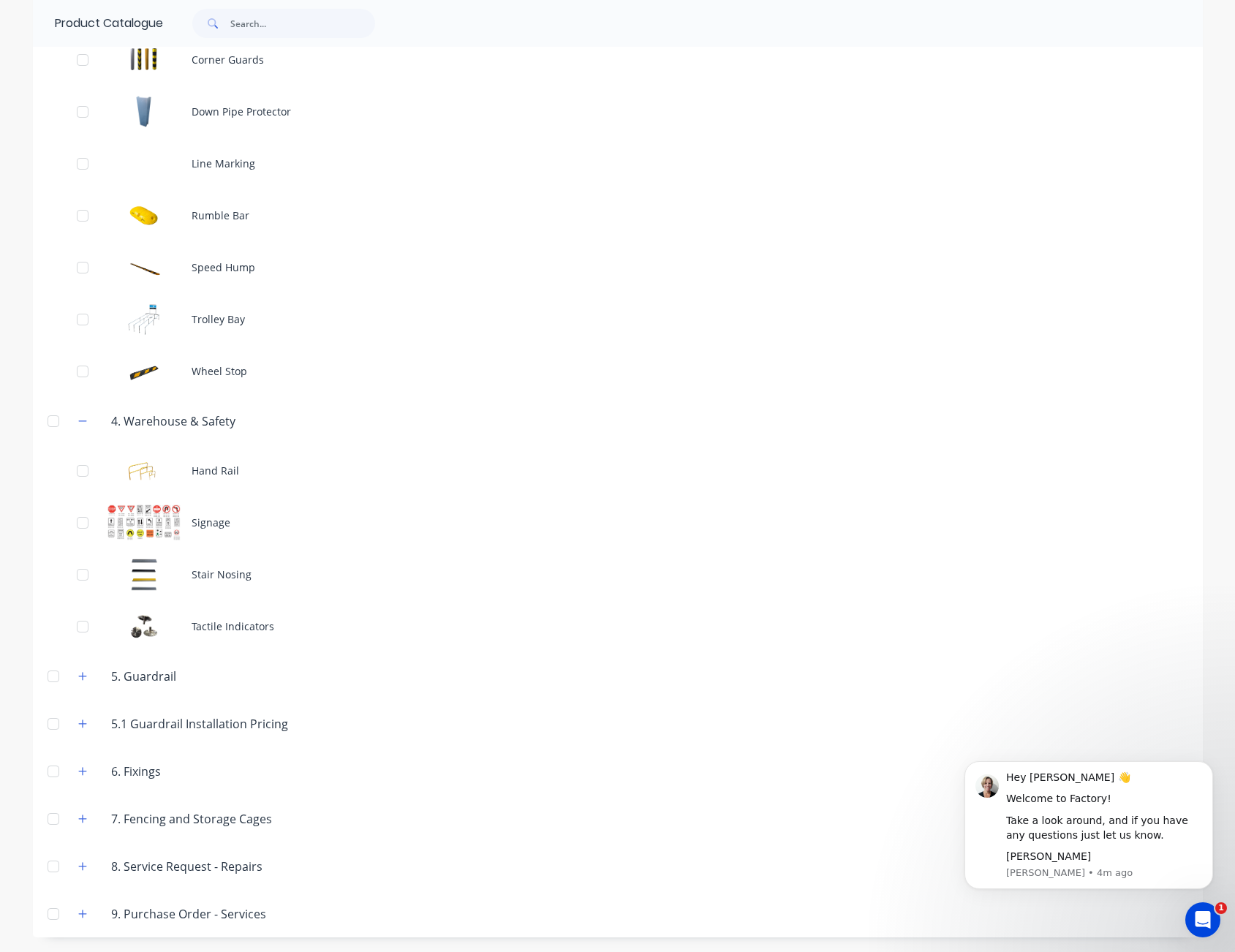
scroll to position [607, 0]
click at [79, 775] on icon "button" at bounding box center [83, 771] width 9 height 11
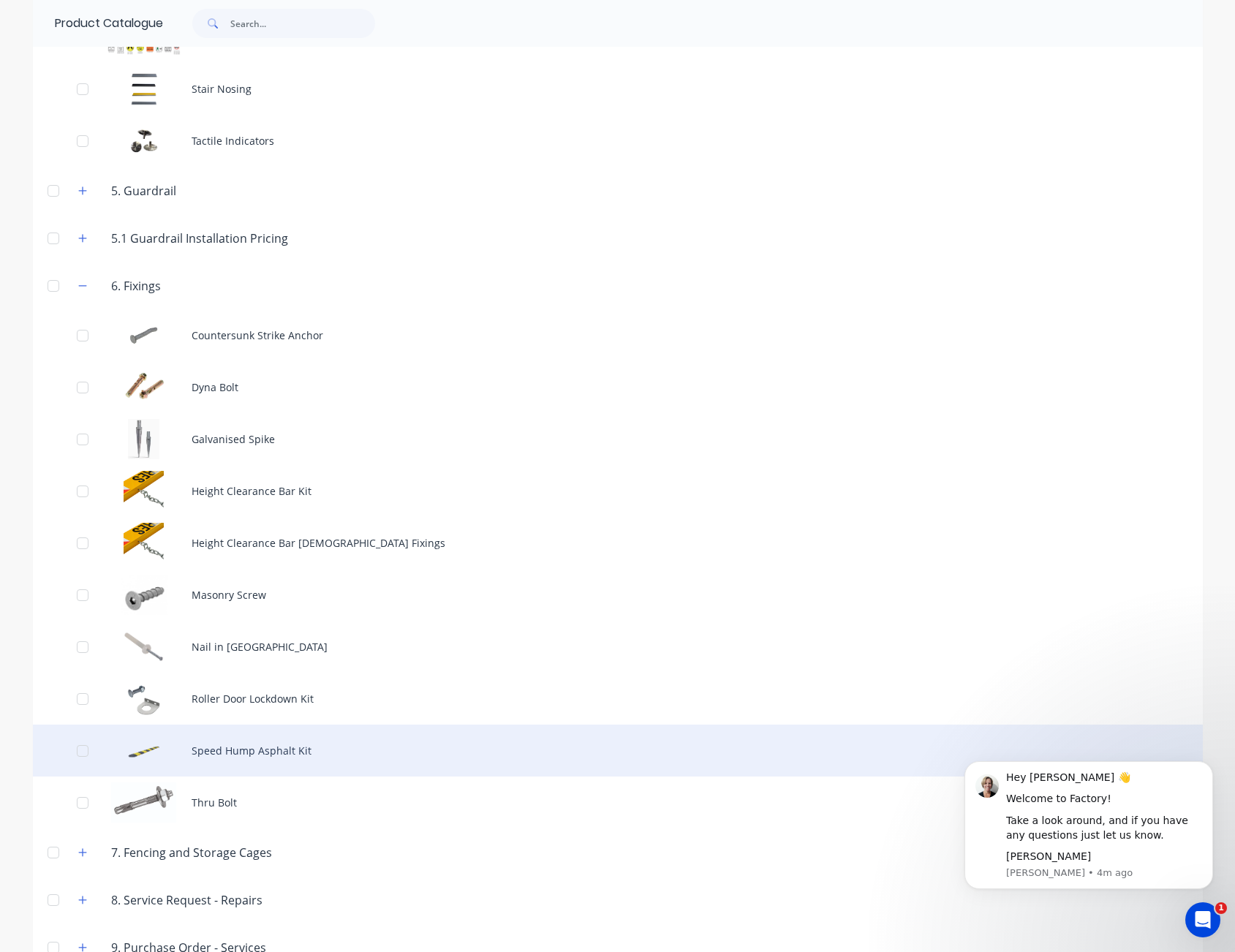
scroll to position [1119, 0]
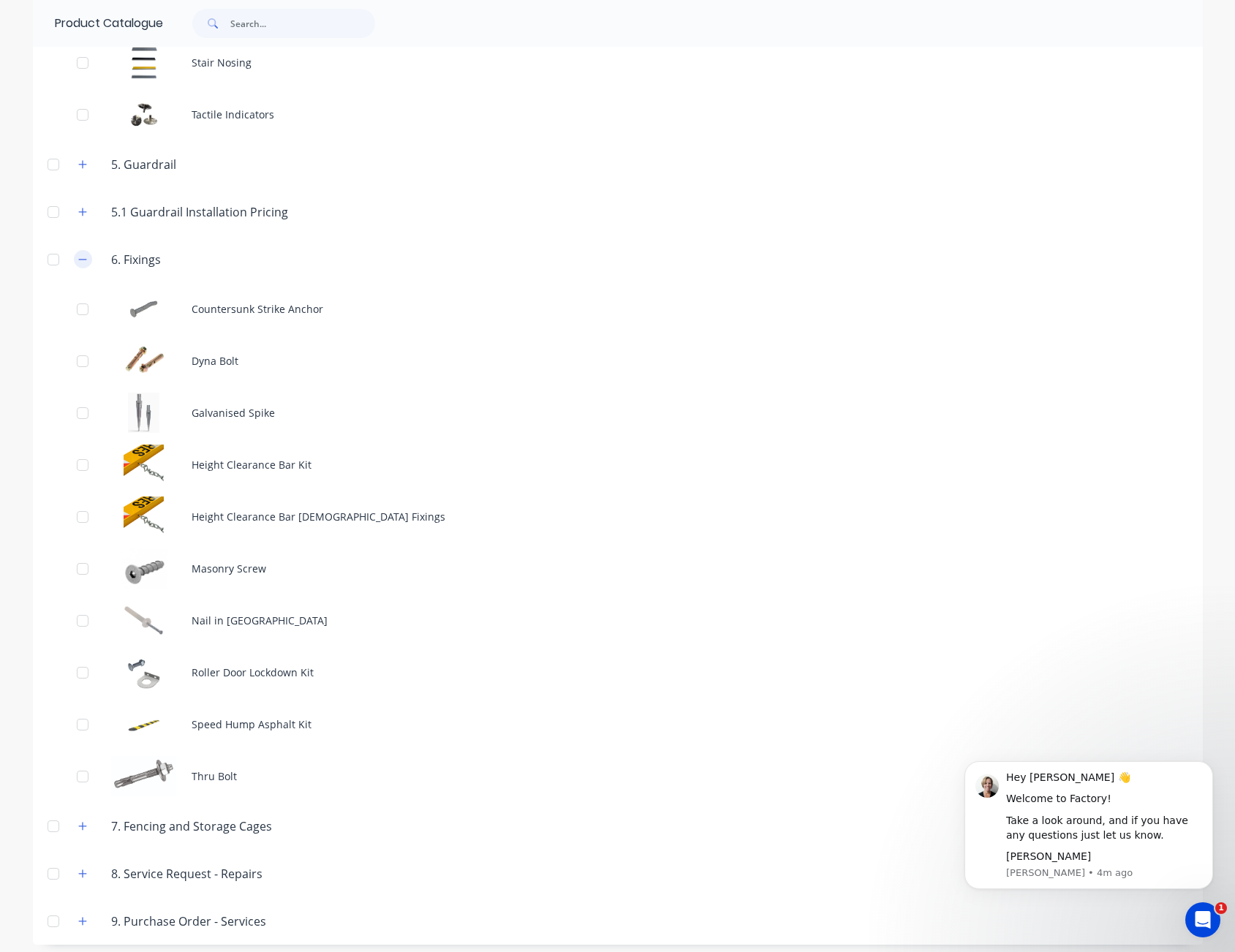
click at [79, 259] on icon "button" at bounding box center [83, 258] width 8 height 1
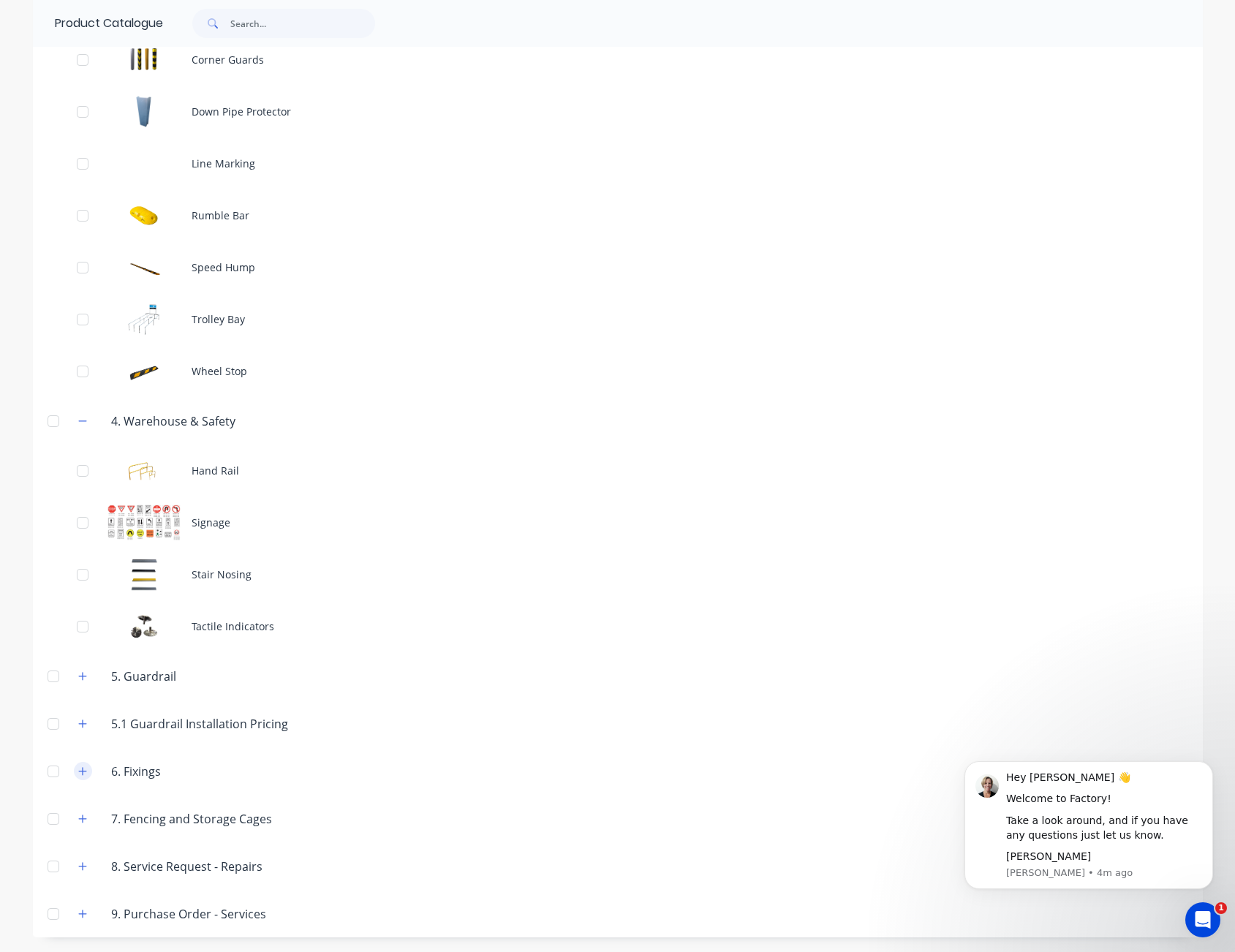
scroll to position [607, 0]
click at [74, 768] on button "button" at bounding box center [83, 770] width 18 height 18
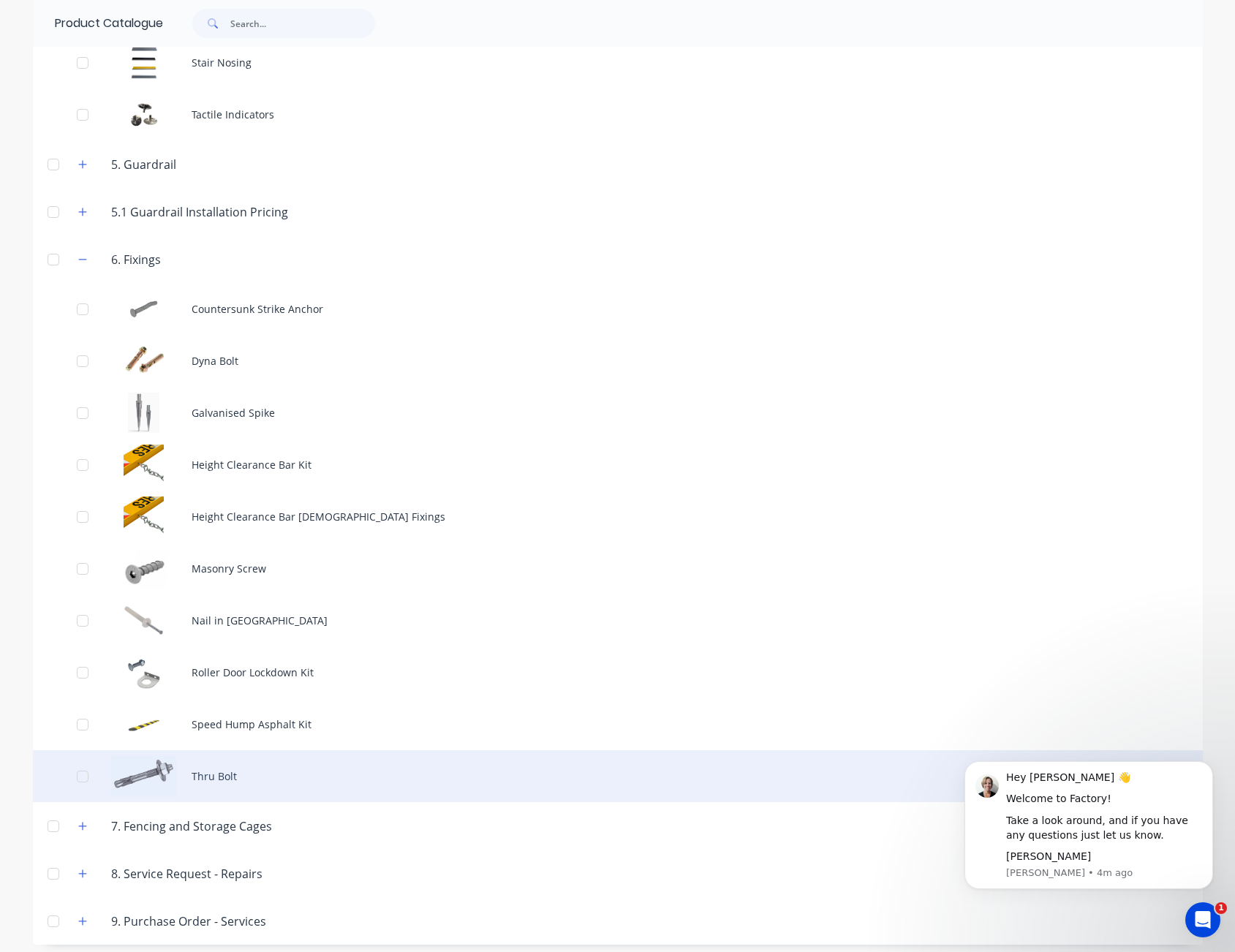
scroll to position [1126, 0]
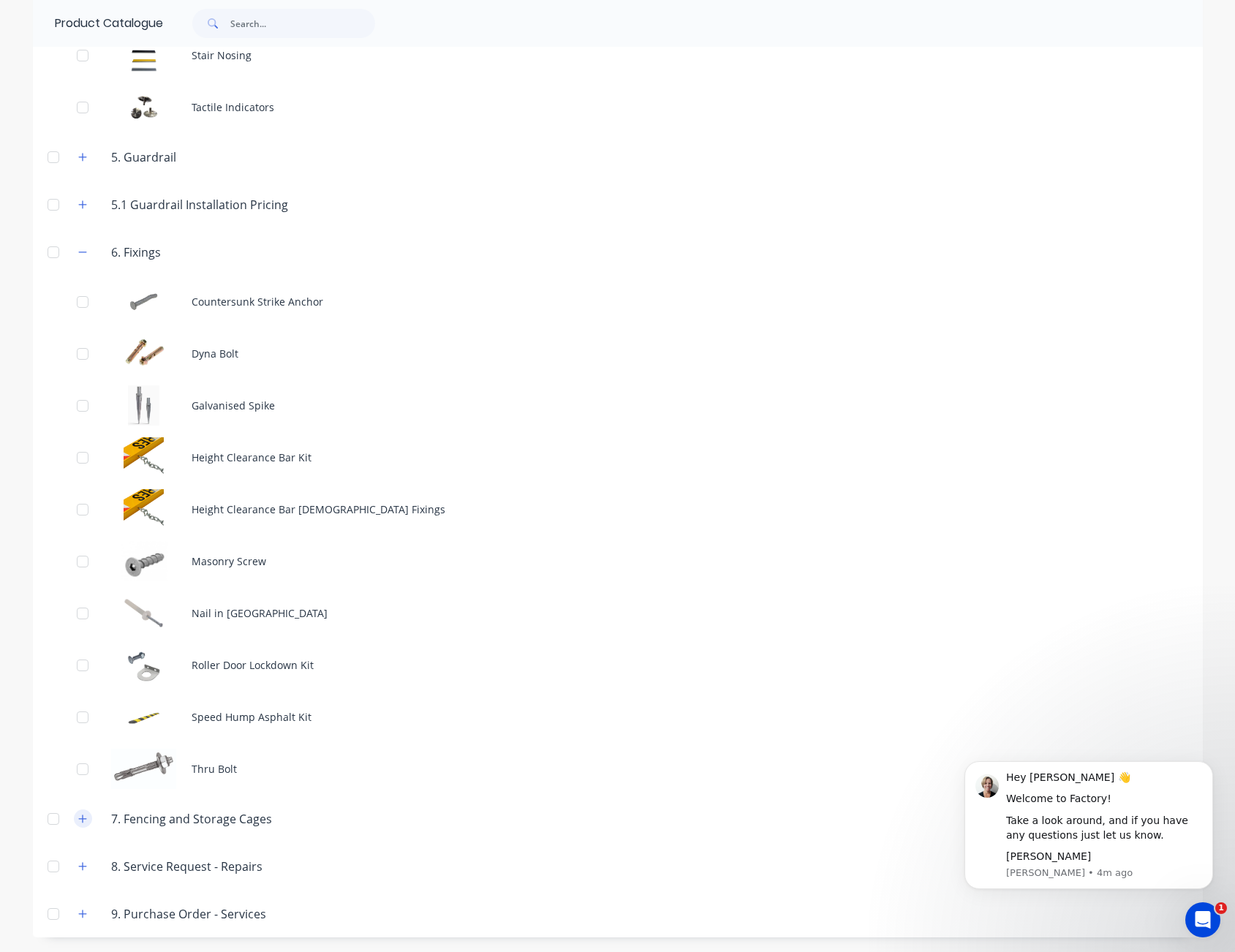
click at [79, 820] on icon "button" at bounding box center [83, 818] width 9 height 11
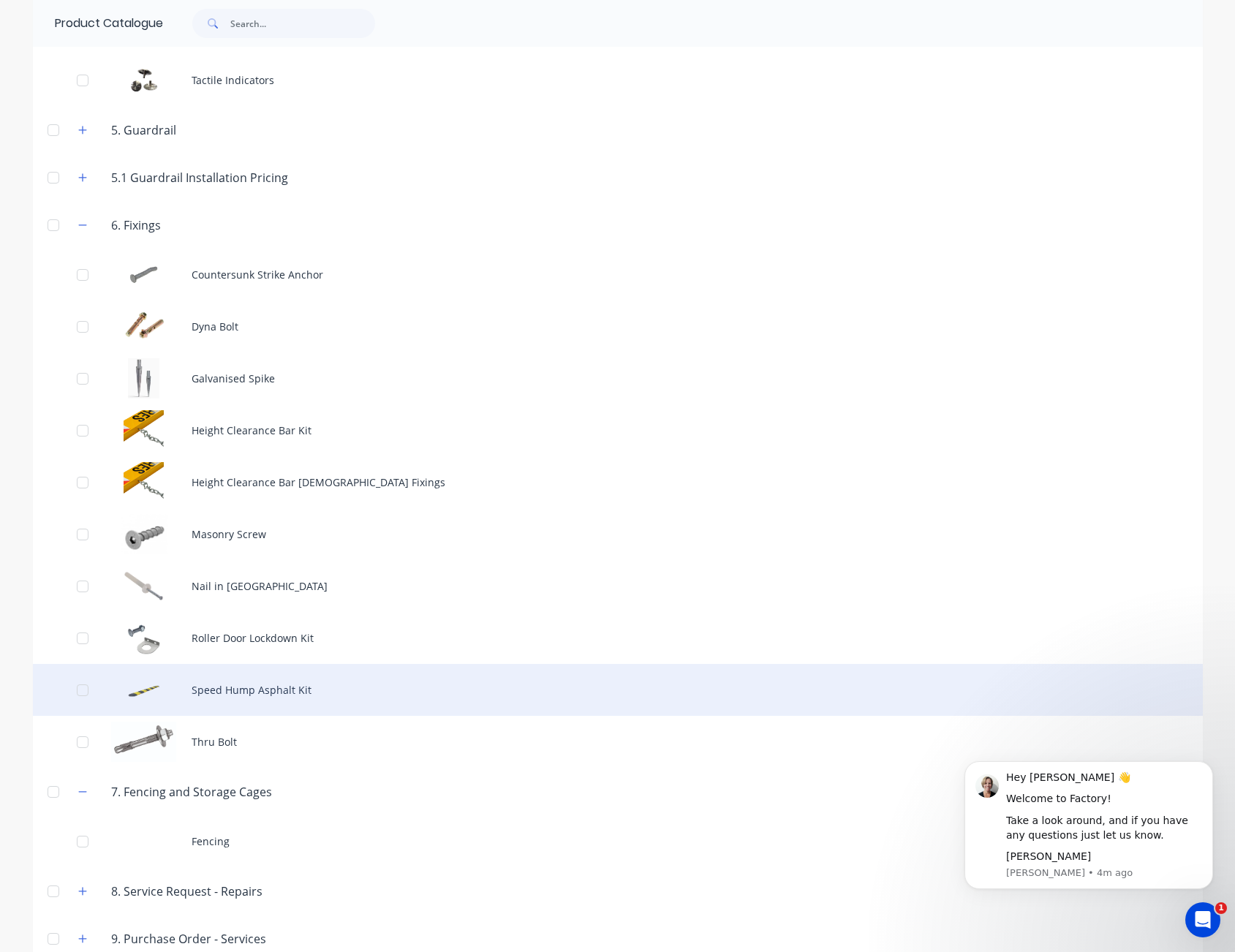
scroll to position [1178, 0]
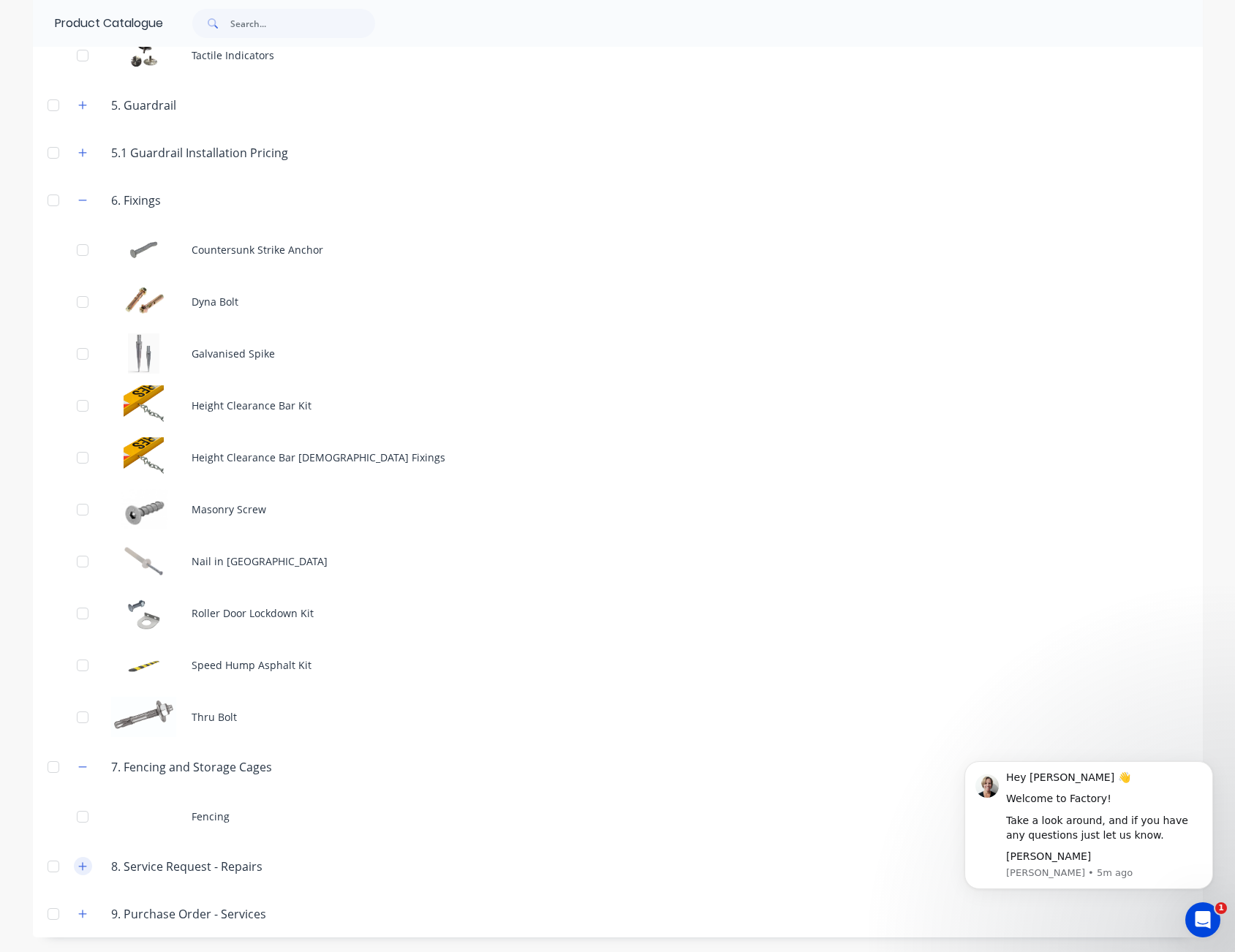
click at [74, 864] on button "button" at bounding box center [83, 866] width 18 height 18
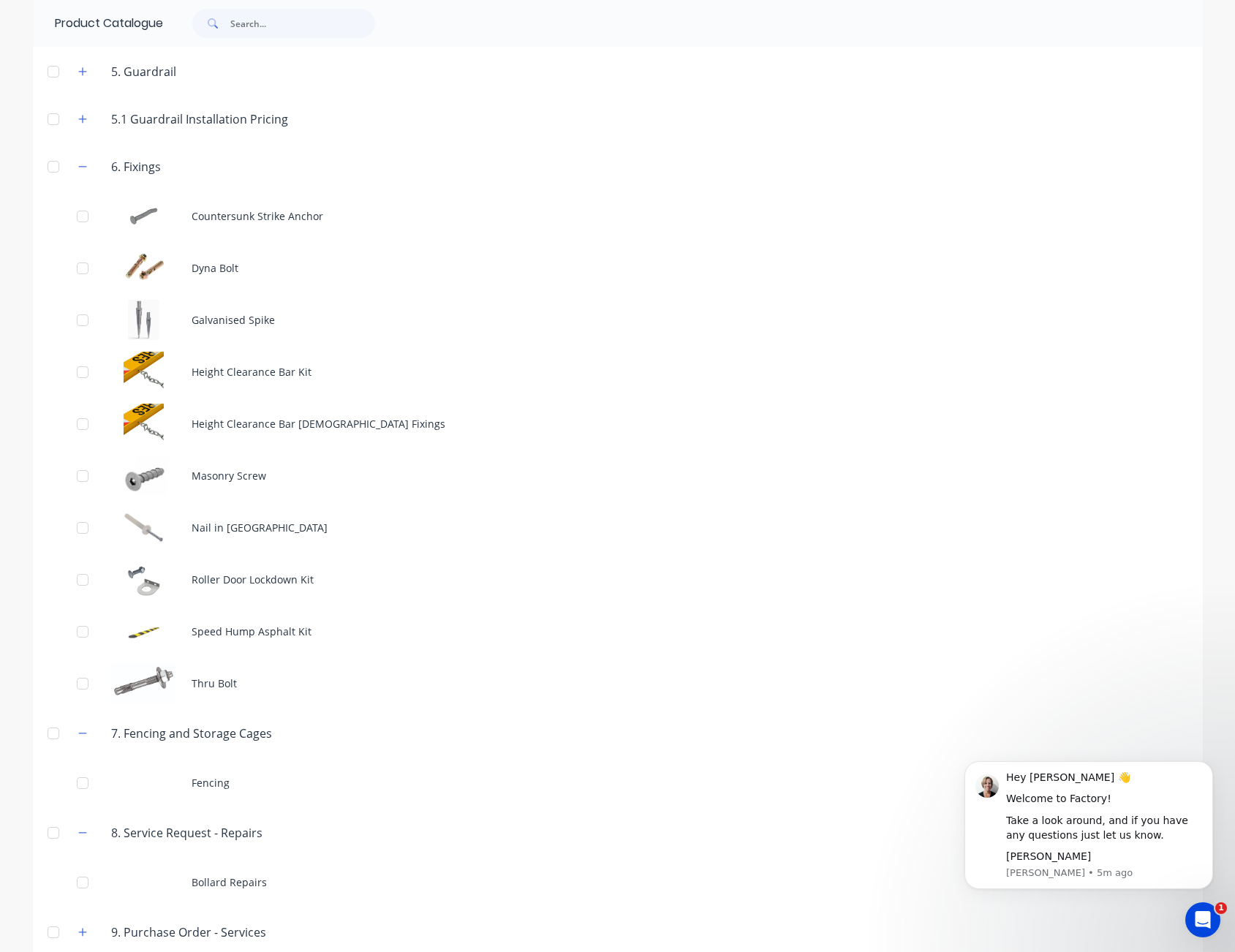
scroll to position [1230, 0]
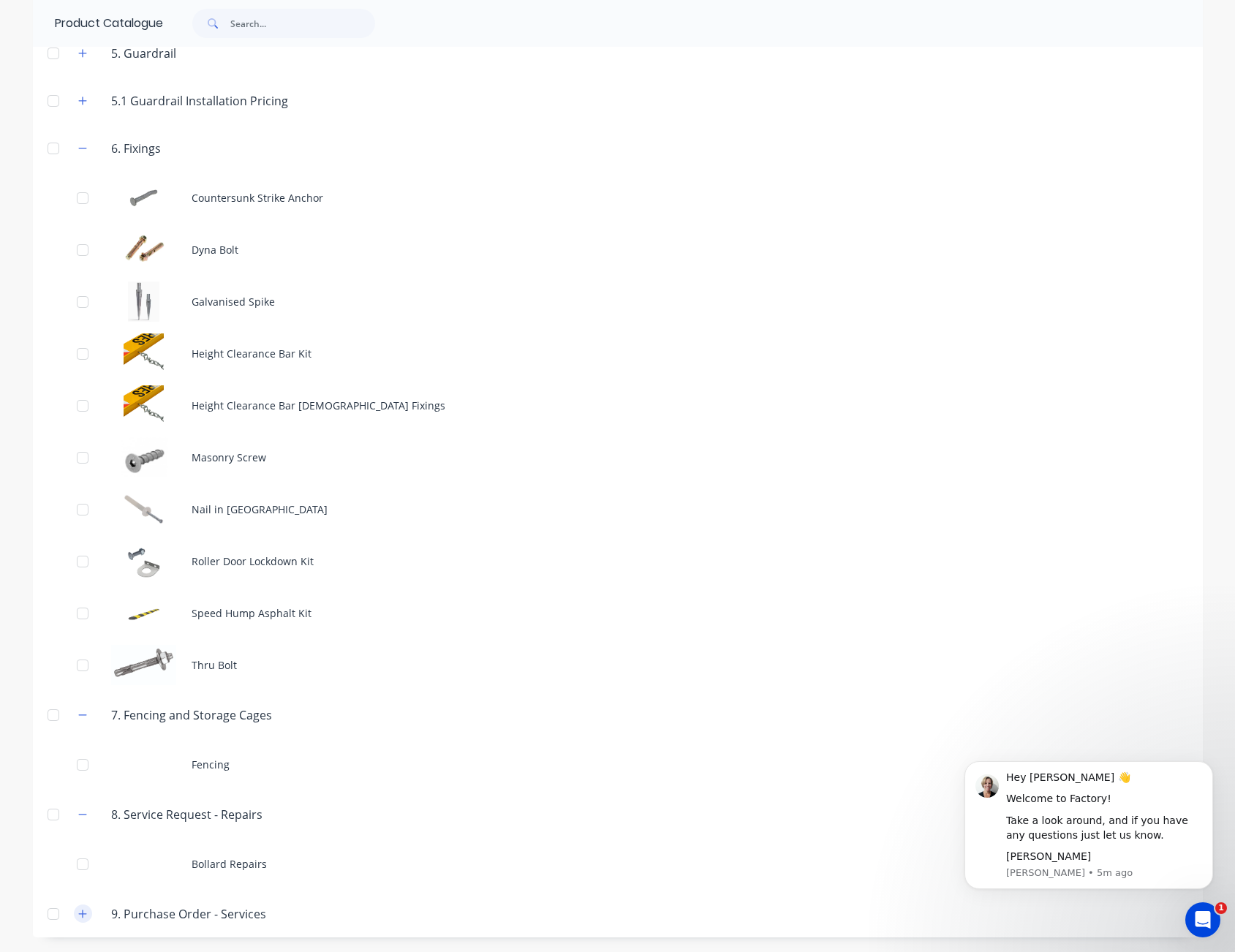
click at [79, 915] on icon "button" at bounding box center [83, 913] width 9 height 11
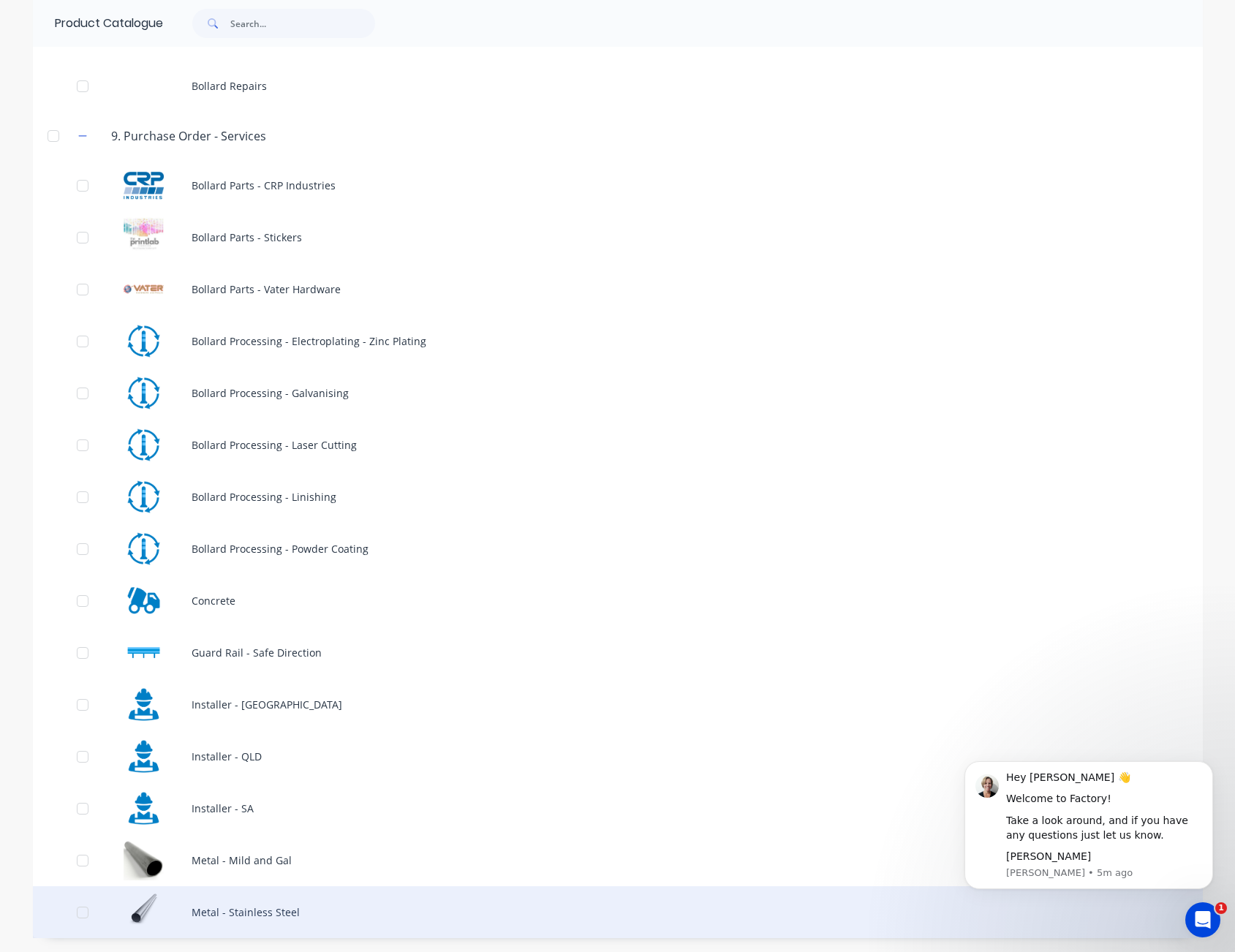
scroll to position [2009, 0]
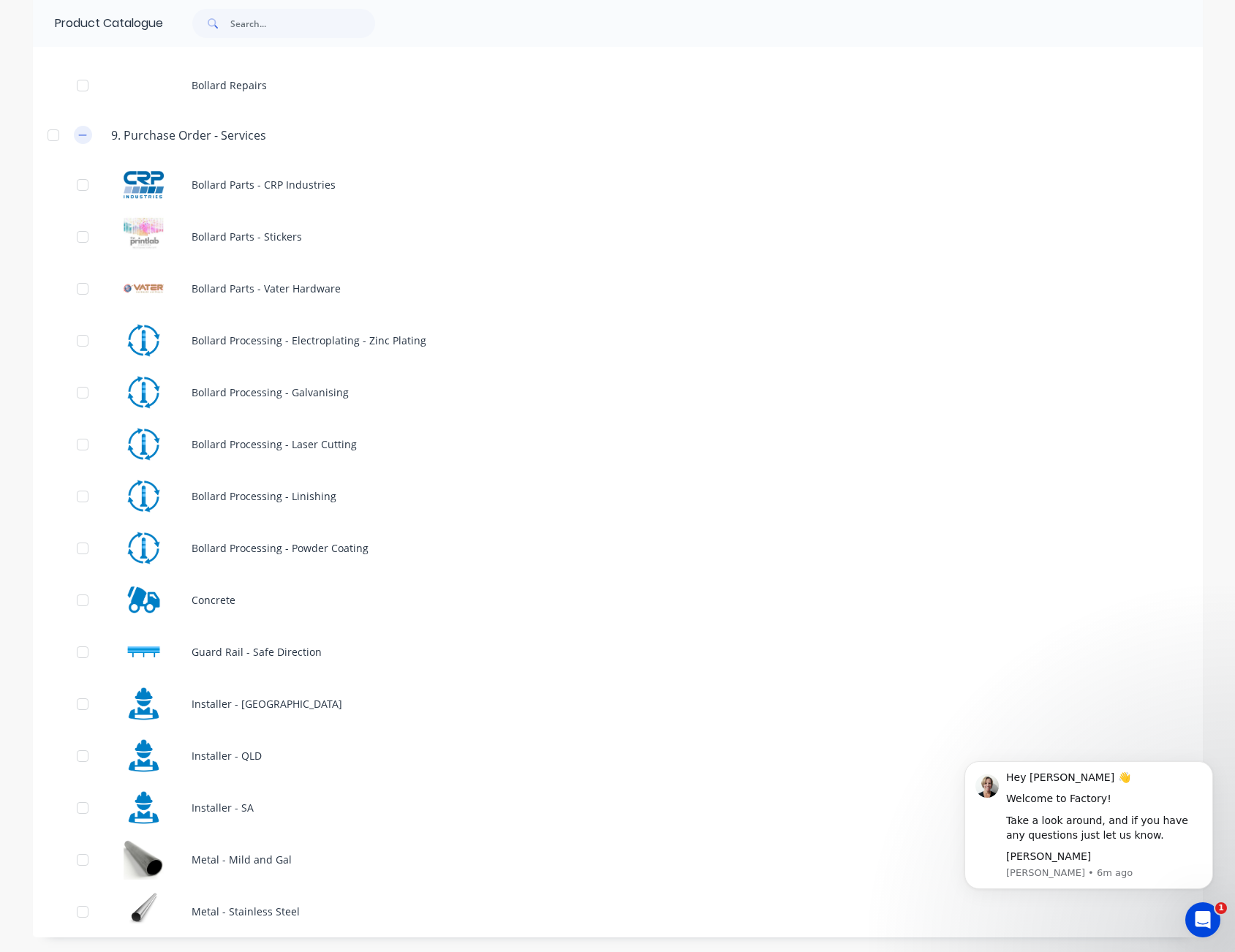
click at [82, 138] on button "button" at bounding box center [83, 134] width 18 height 18
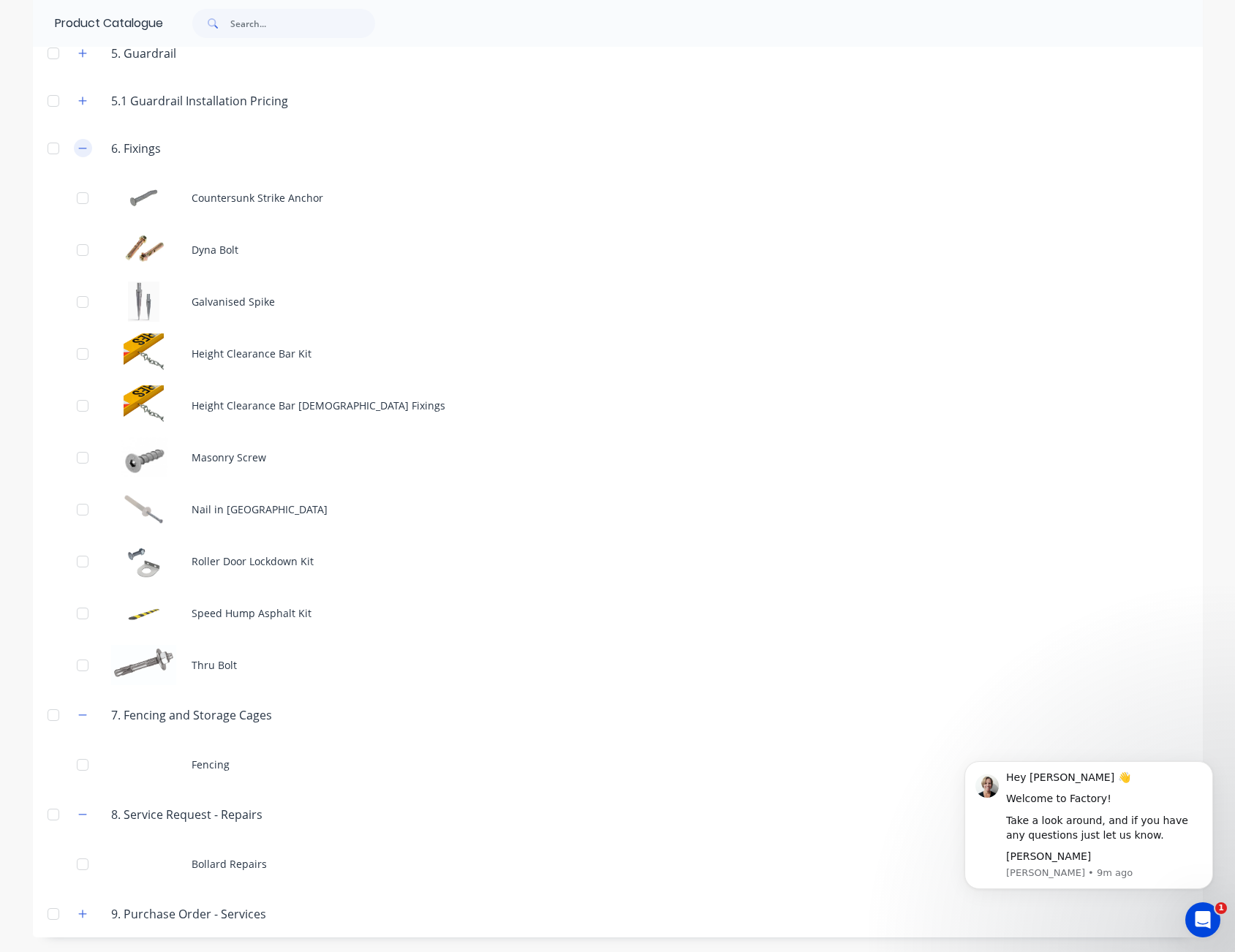
click at [75, 154] on button "button" at bounding box center [83, 148] width 18 height 18
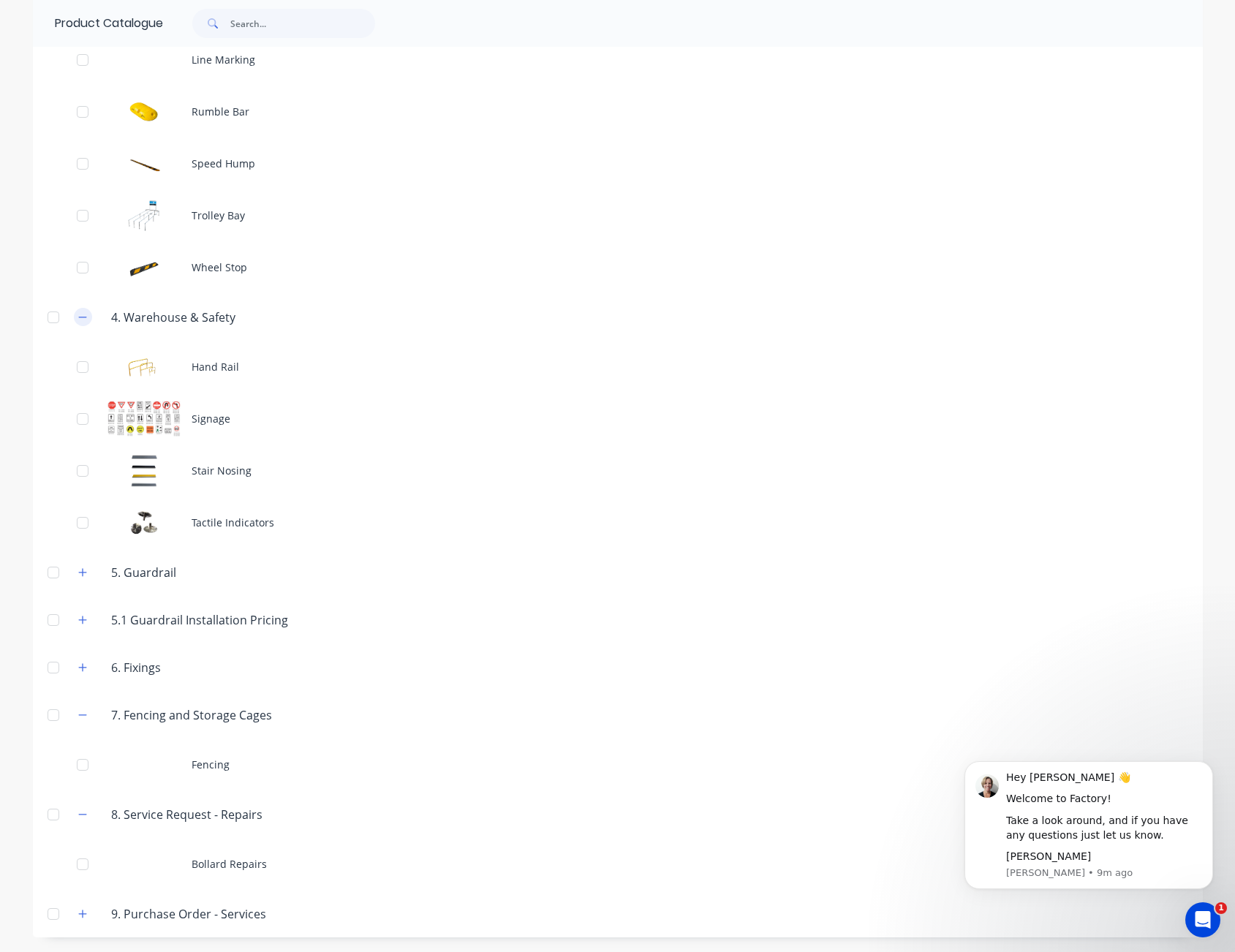
click at [82, 318] on icon "button" at bounding box center [83, 317] width 9 height 11
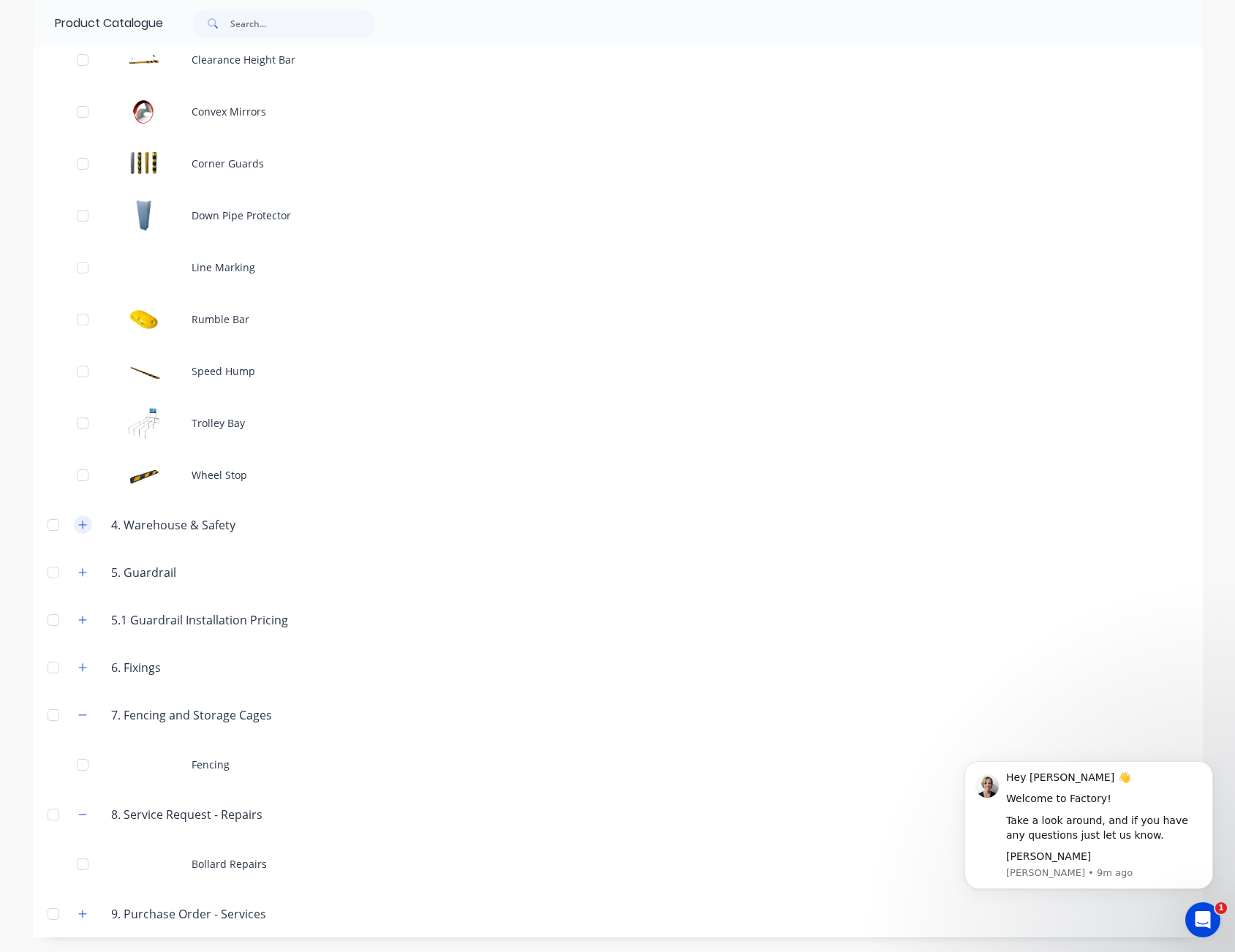
scroll to position [503, 0]
click at [85, 712] on button "button" at bounding box center [83, 714] width 18 height 18
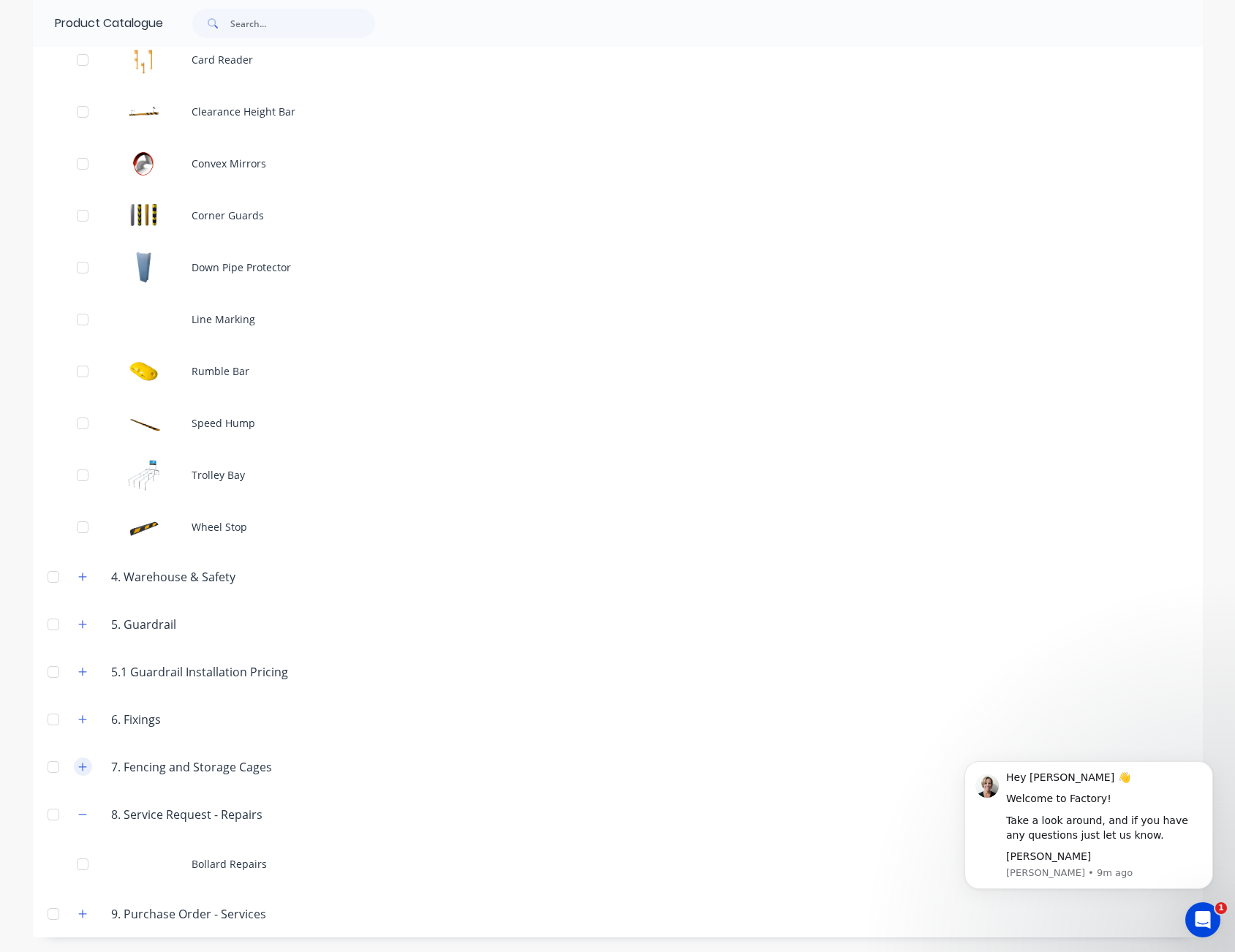
scroll to position [452, 0]
click at [79, 810] on icon "button" at bounding box center [83, 814] width 9 height 11
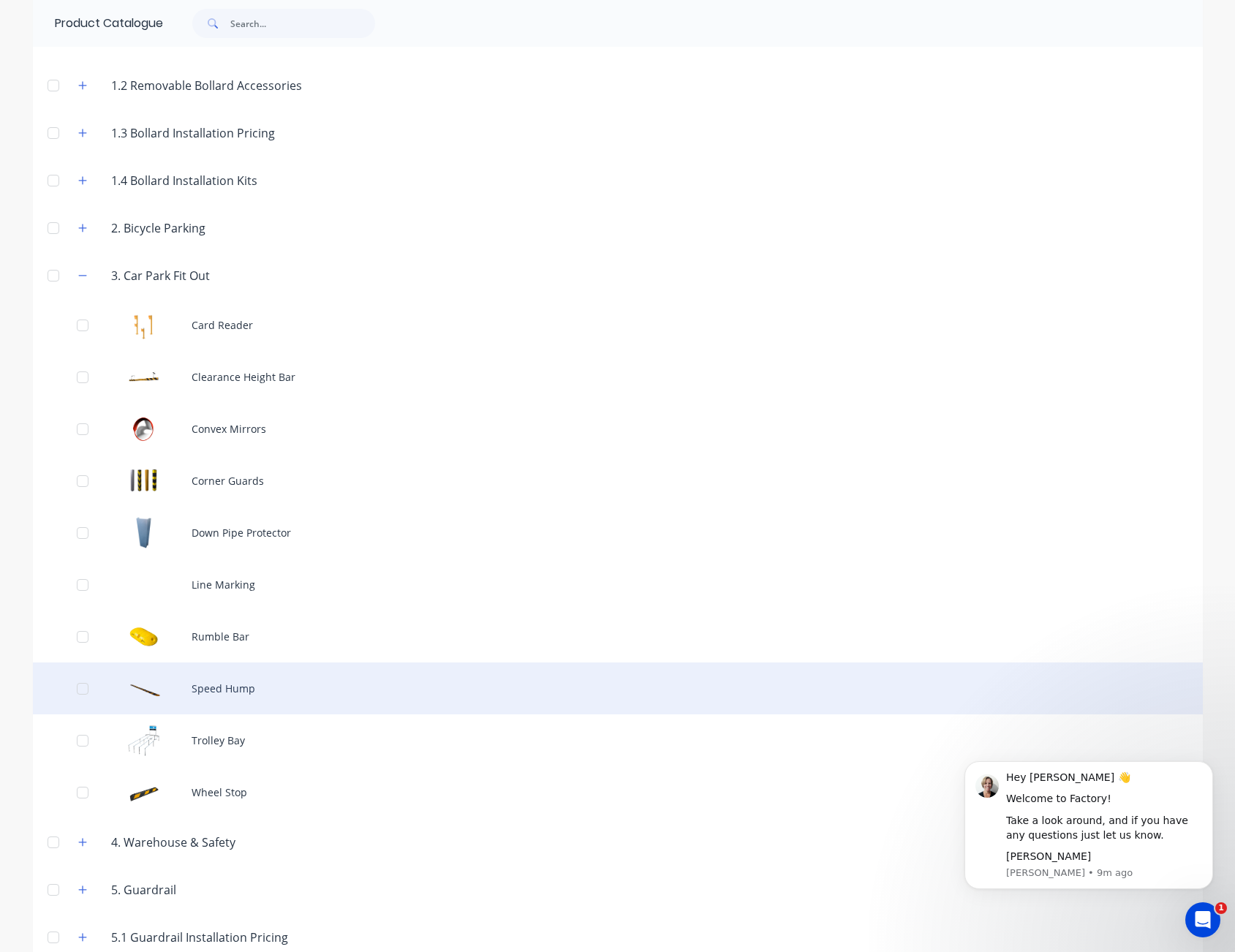
scroll to position [181, 0]
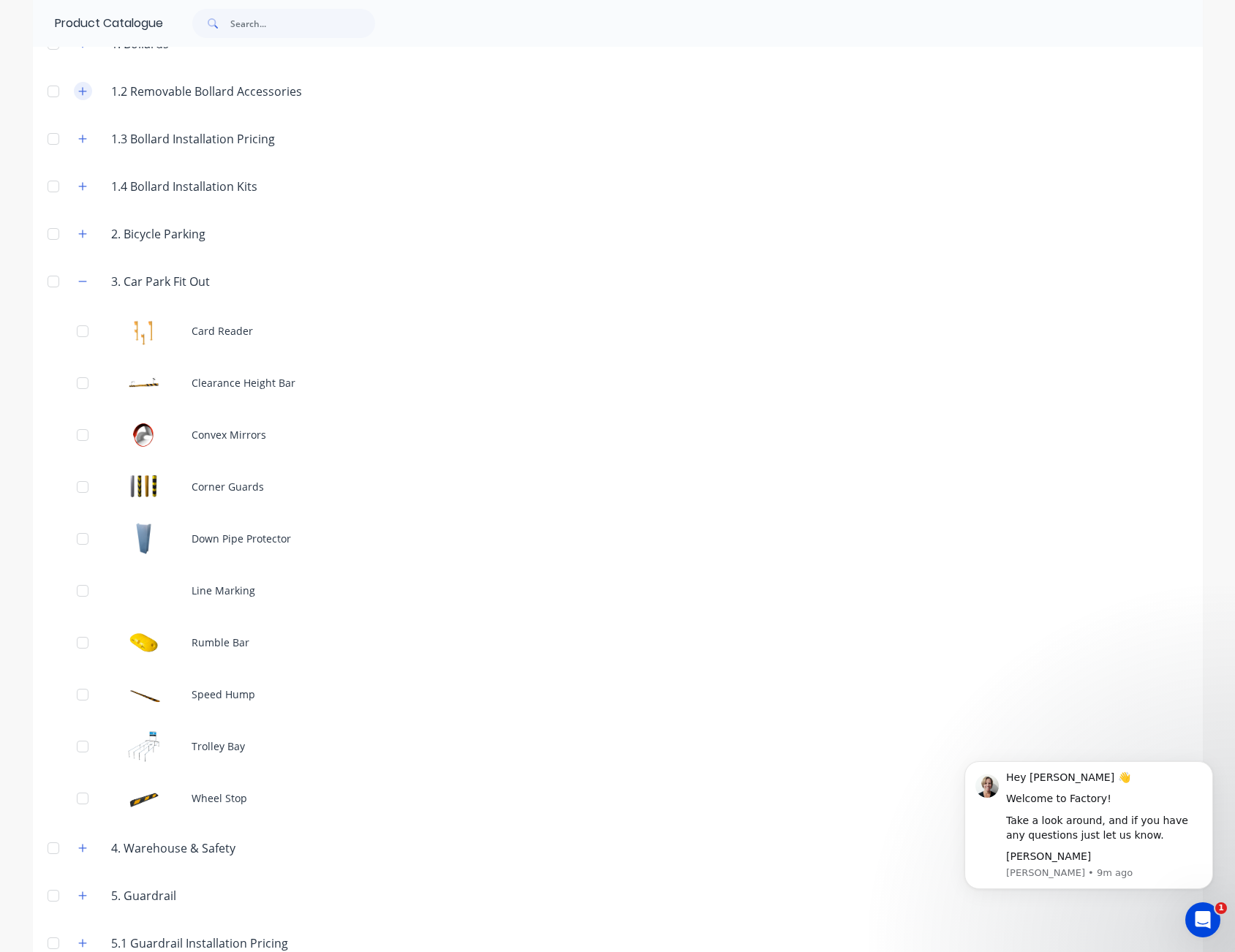
click at [79, 276] on icon "button" at bounding box center [83, 281] width 9 height 11
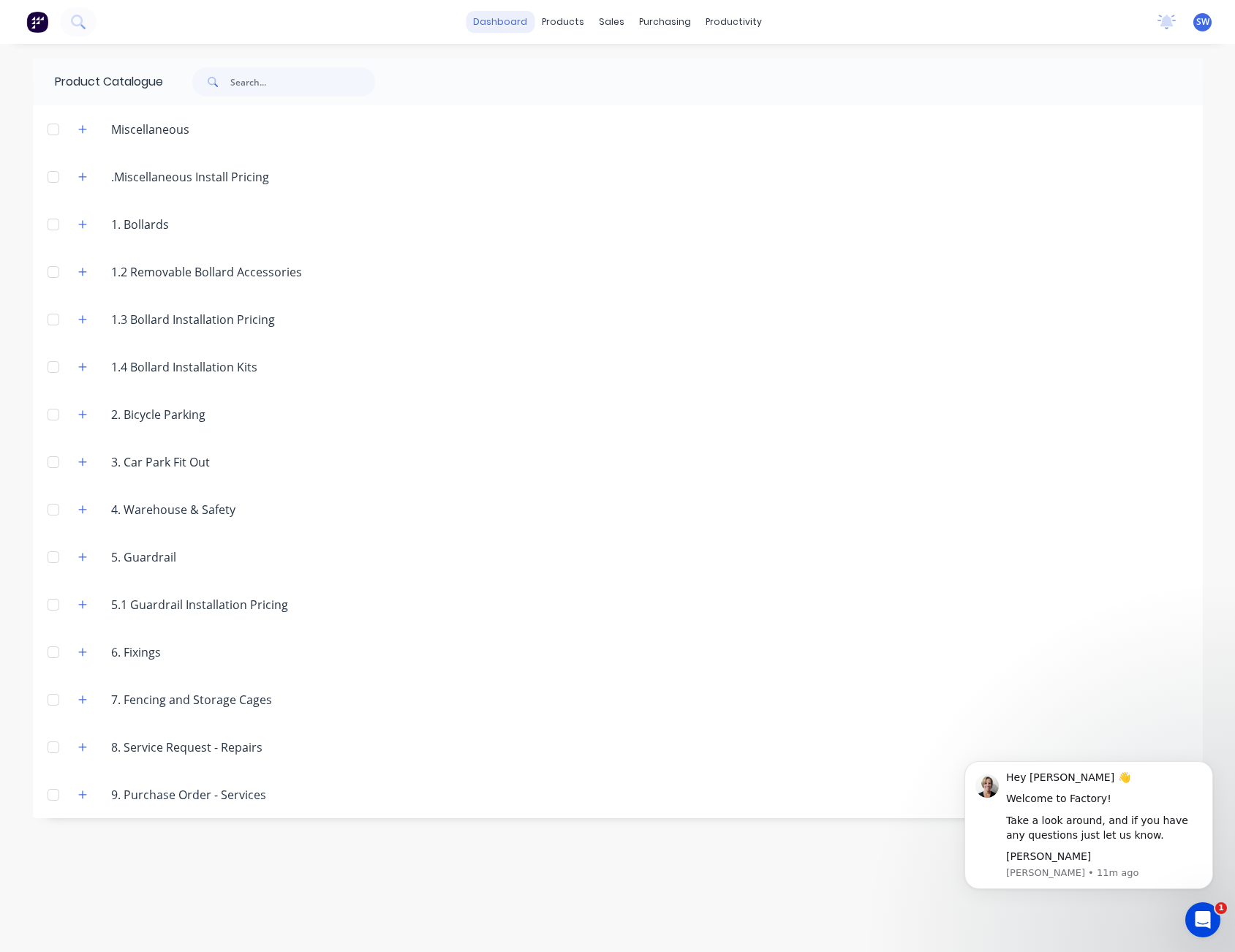
click at [519, 20] on link "dashboard" at bounding box center [499, 21] width 69 height 22
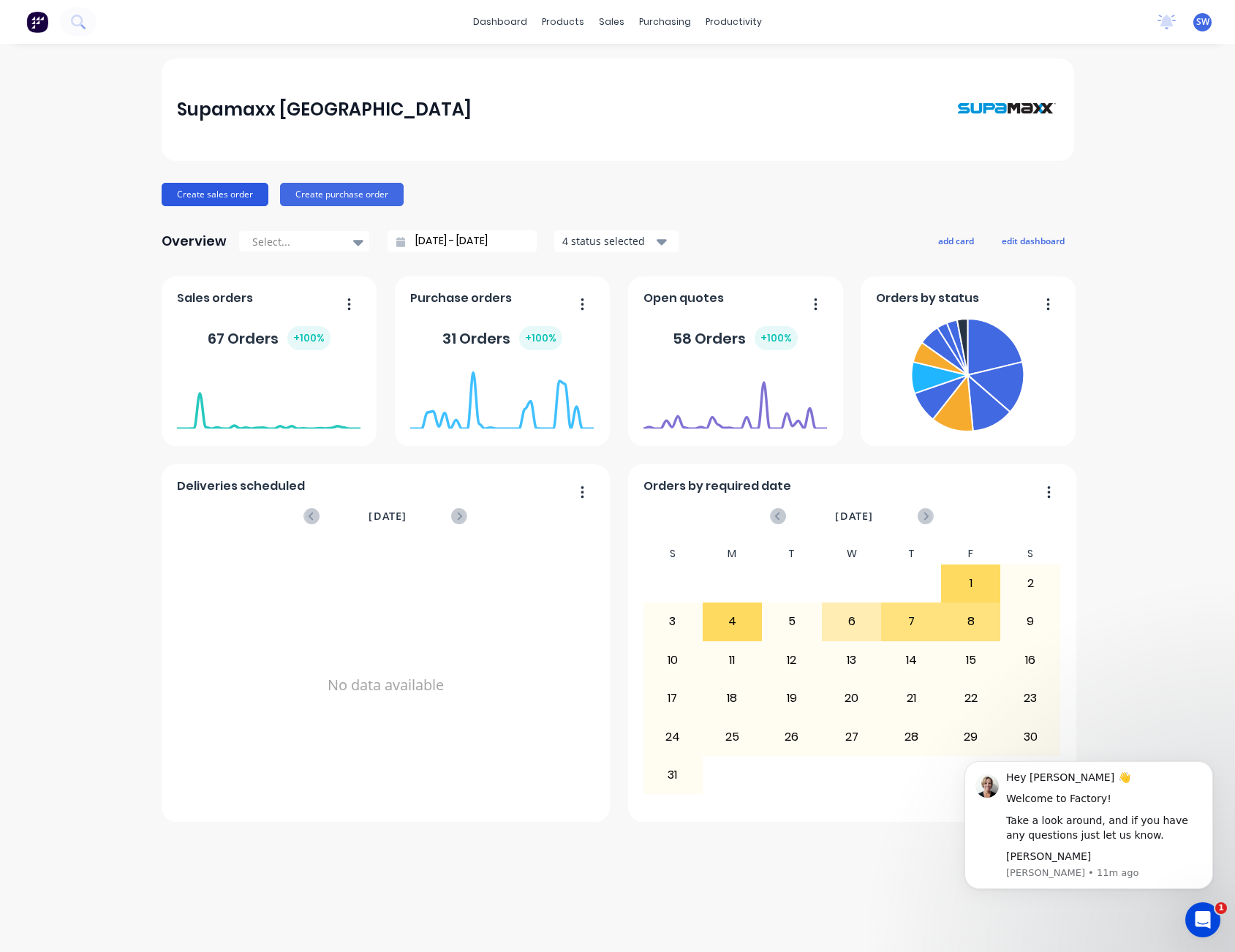
click at [199, 189] on button "Create sales order" at bounding box center [215, 194] width 107 height 23
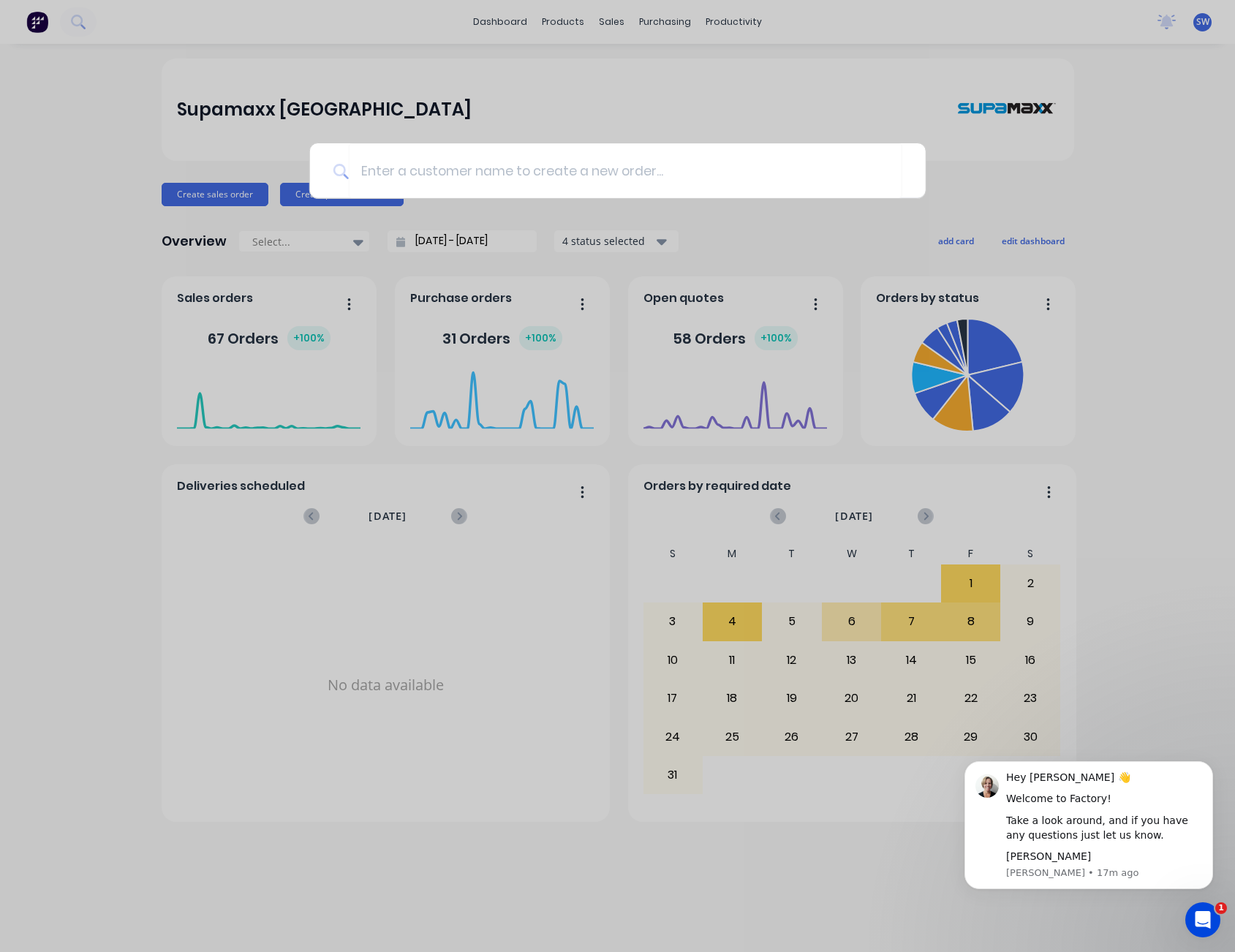
type input "`"
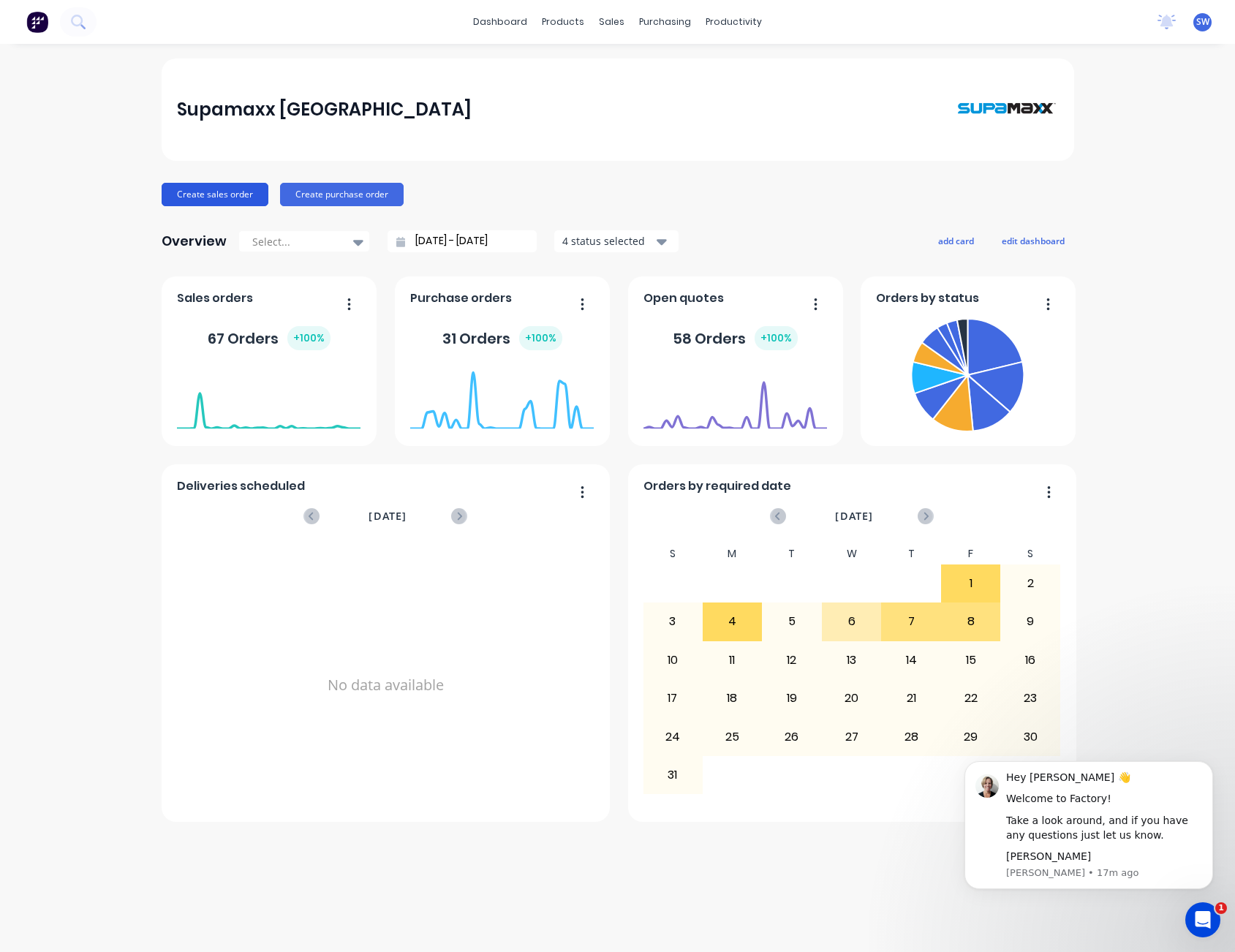
click at [196, 196] on button "Create sales order" at bounding box center [215, 194] width 107 height 23
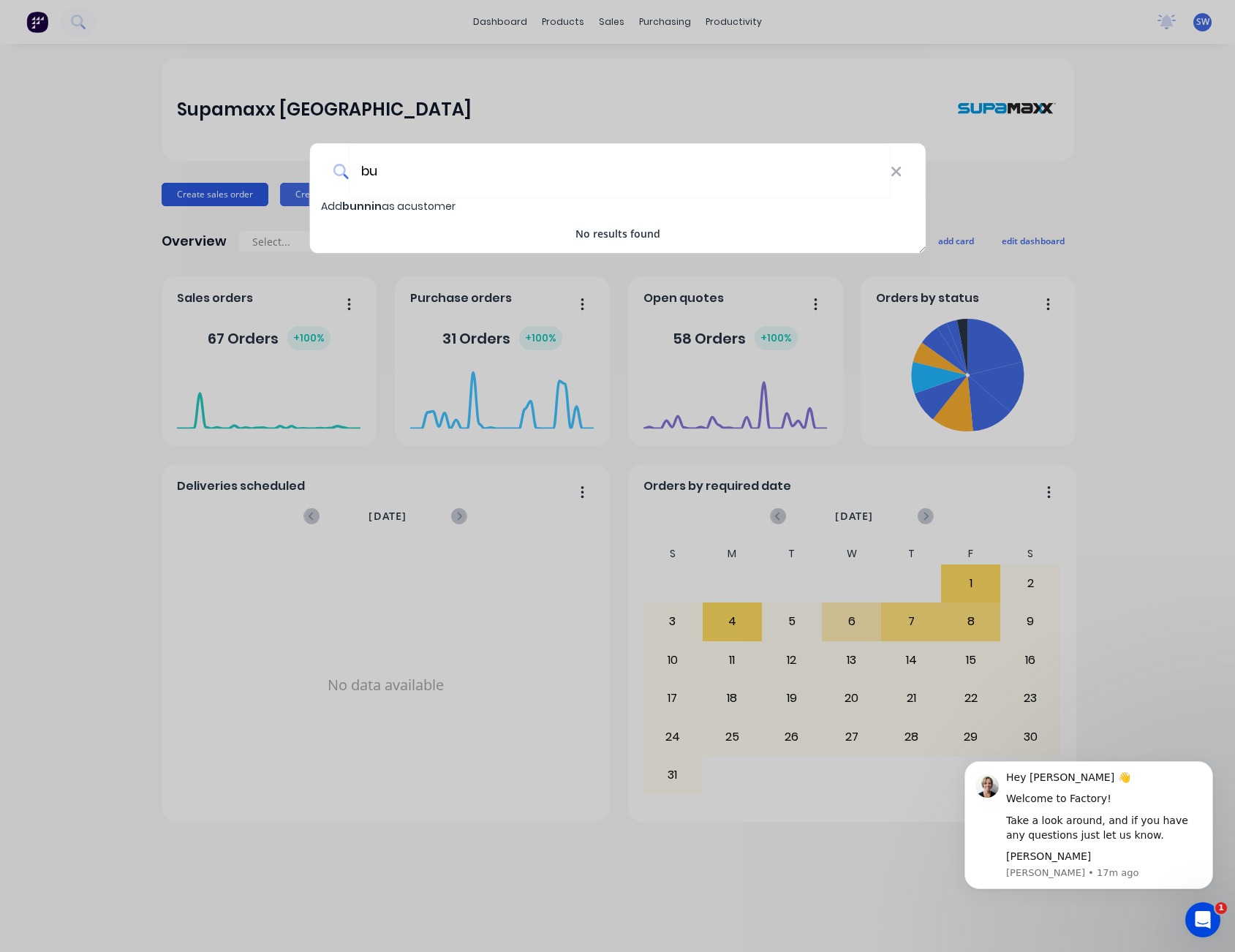
type input "b"
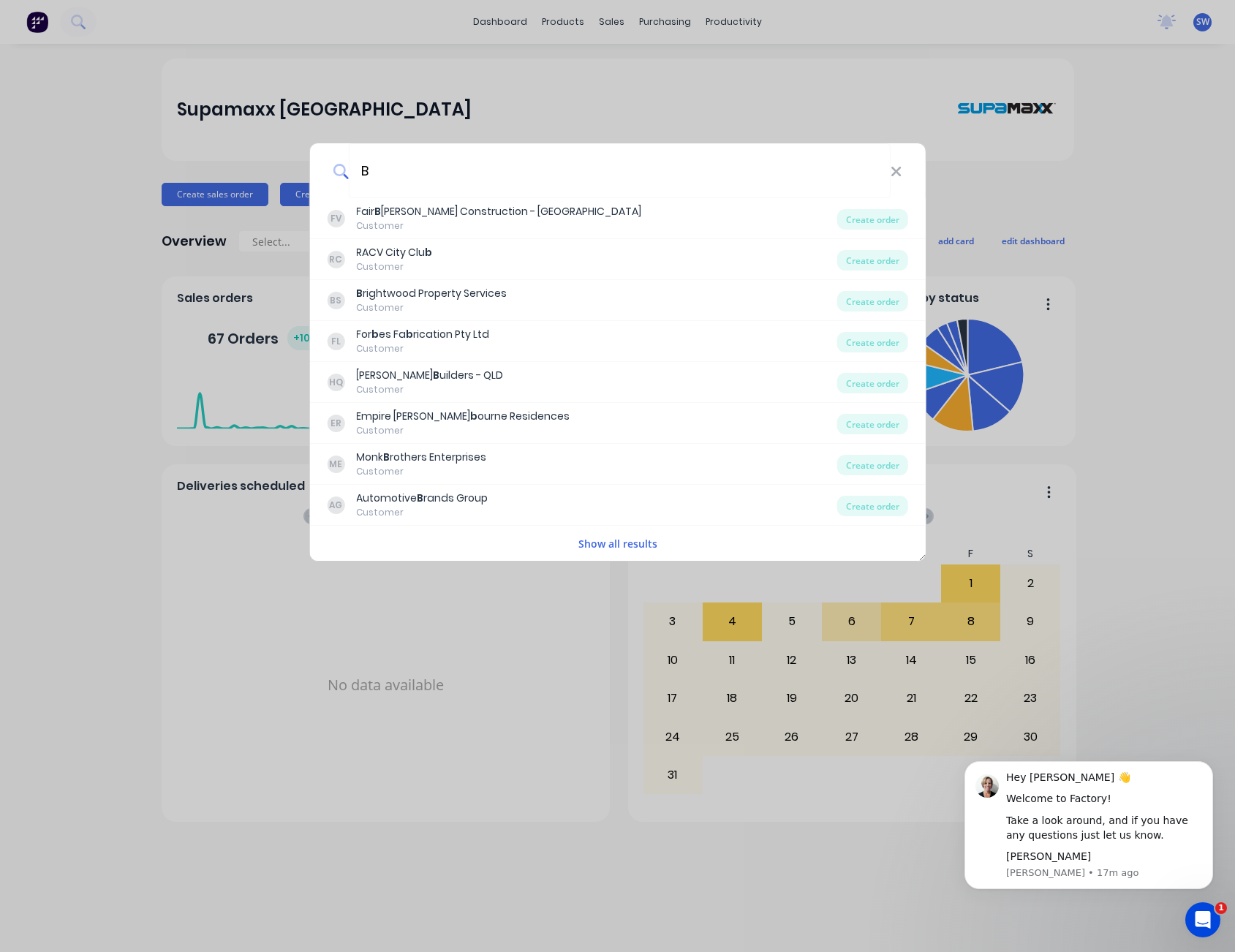
type input "B"
click at [628, 549] on button "Show all results" at bounding box center [618, 543] width 87 height 17
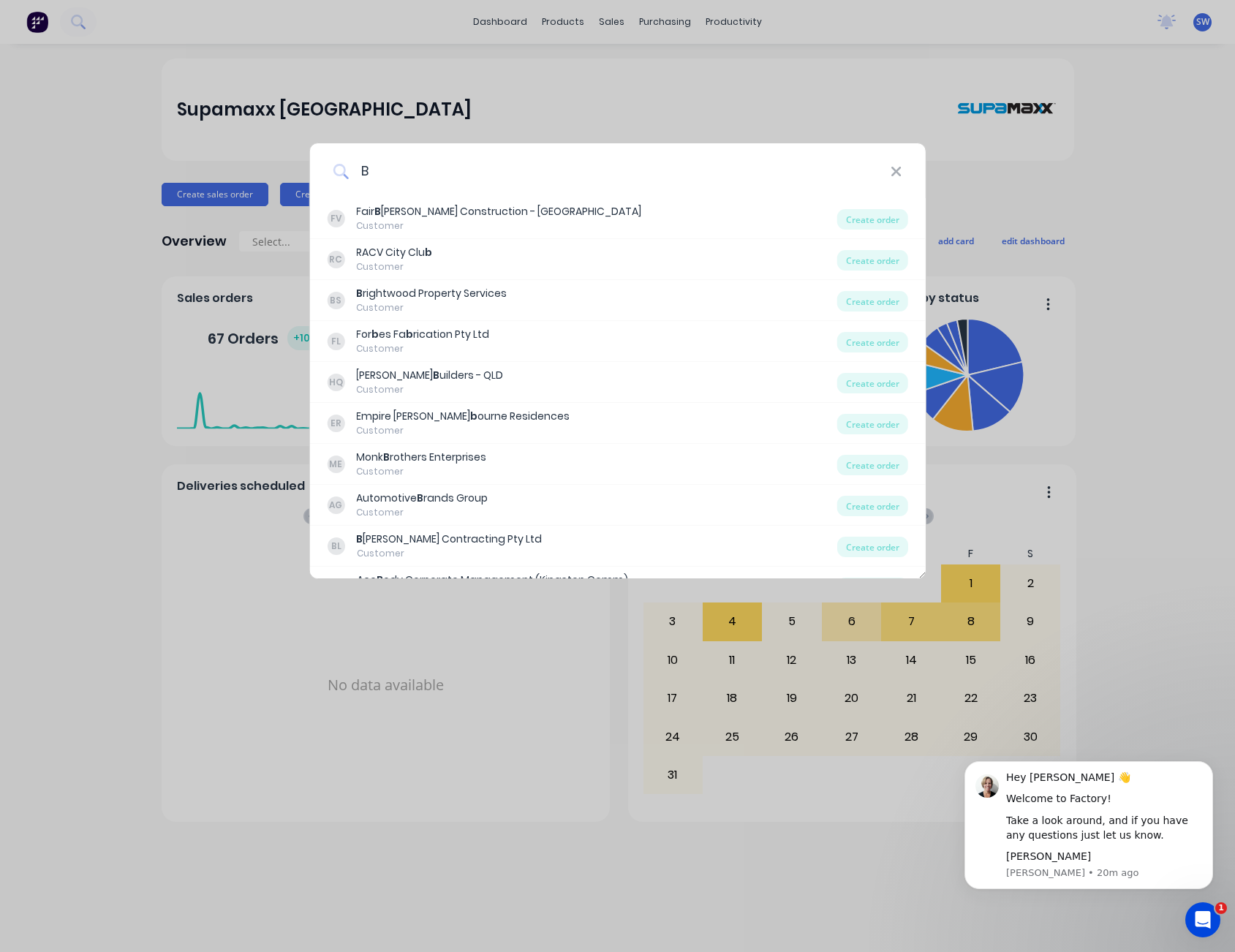
click at [622, 167] on input "B" at bounding box center [620, 170] width 542 height 54
click at [903, 164] on div "B" at bounding box center [617, 170] width 616 height 54
click at [902, 173] on div "B" at bounding box center [617, 170] width 616 height 54
click at [900, 171] on icon at bounding box center [896, 172] width 12 height 17
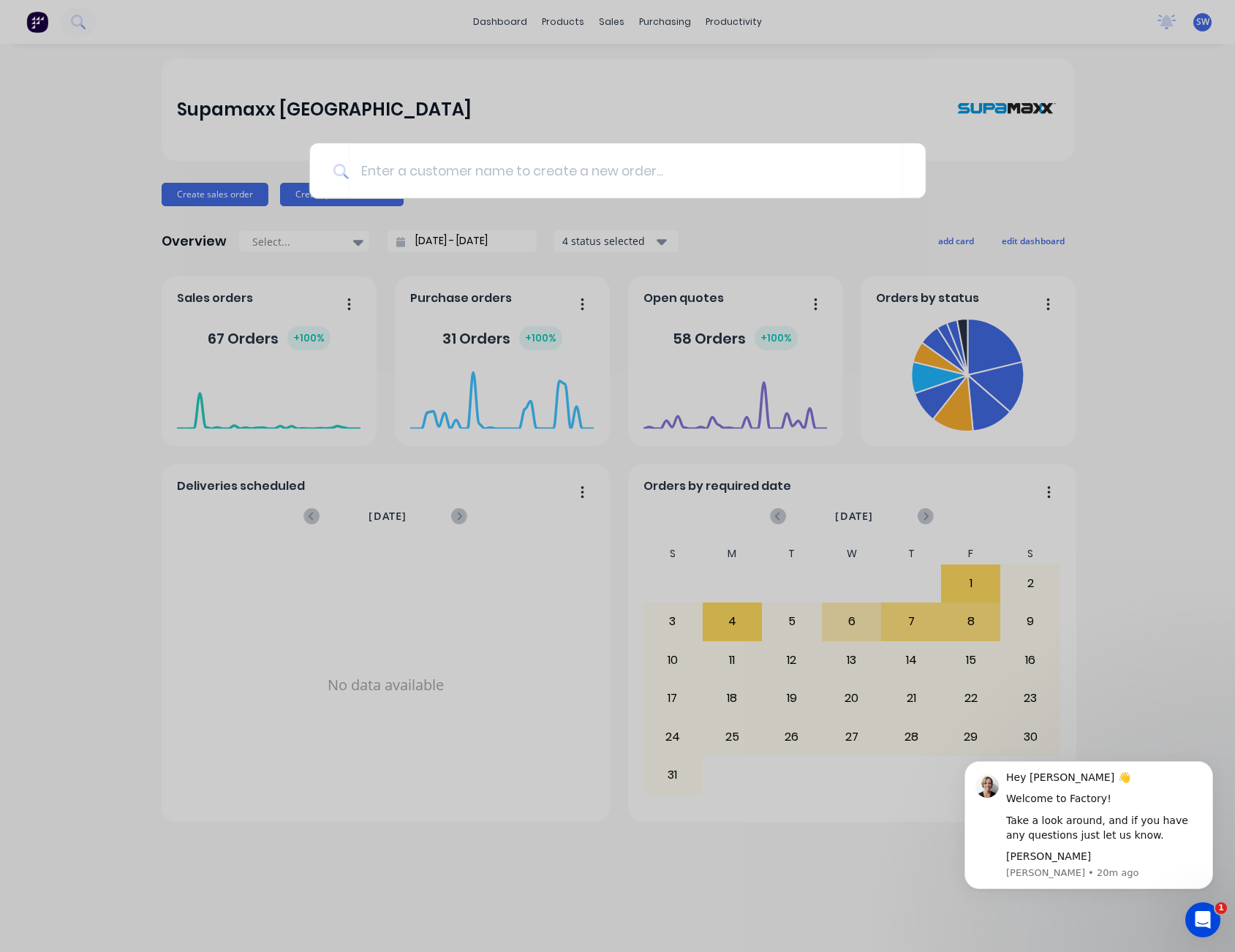
click at [987, 182] on div at bounding box center [617, 476] width 1235 height 952
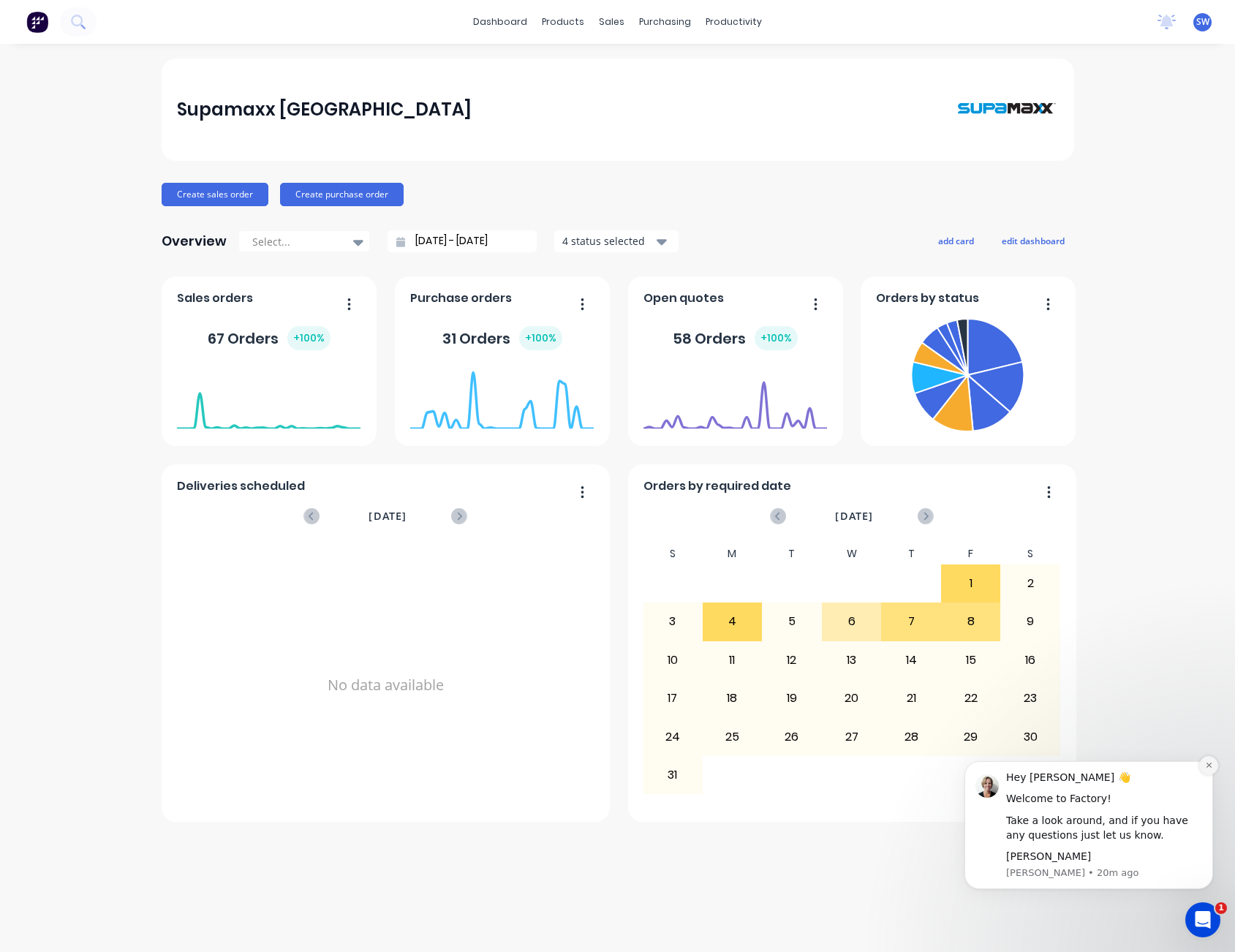
click at [1208, 764] on icon "Dismiss notification" at bounding box center [1209, 765] width 8 height 8
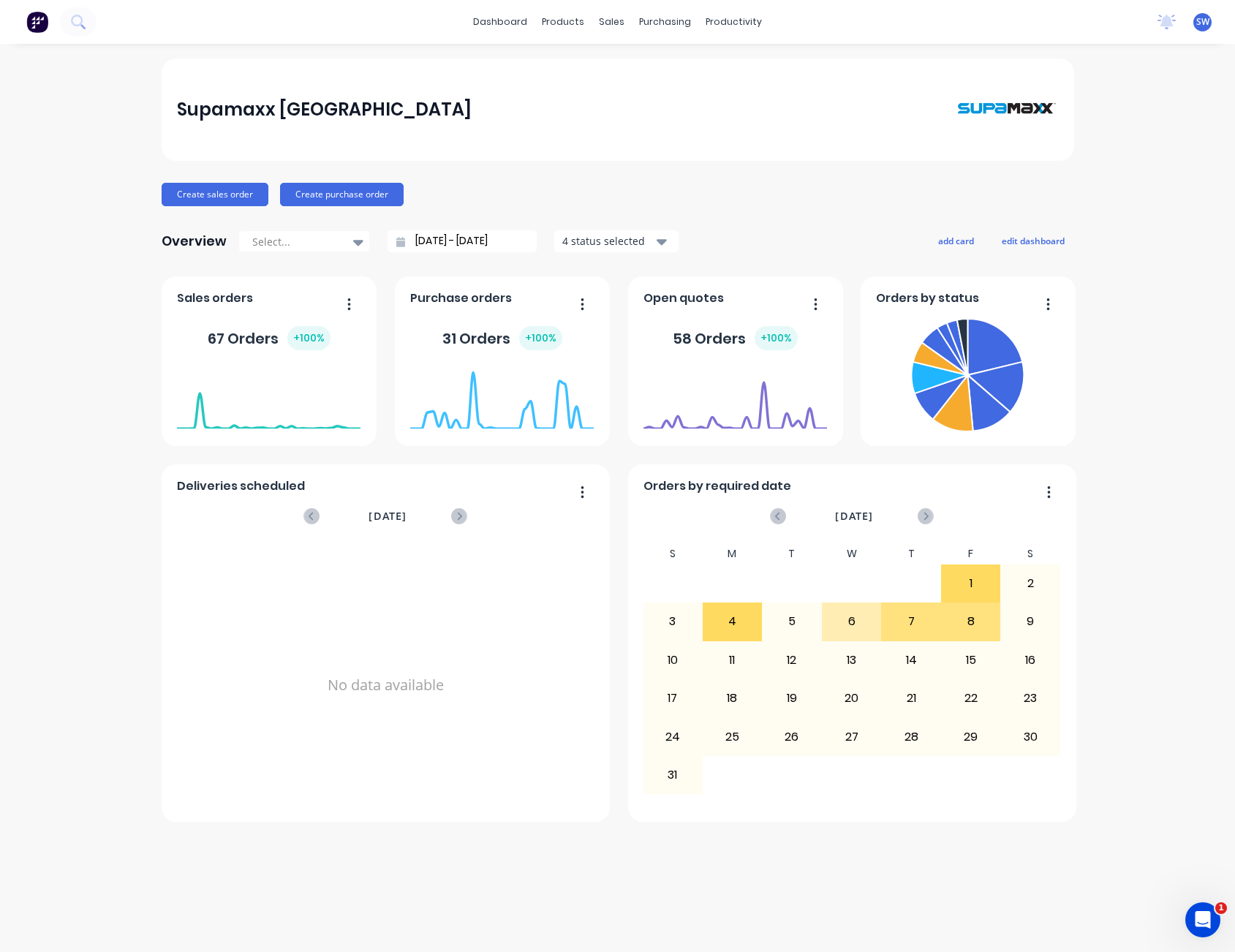
click at [1177, 575] on div "Supamaxx Australia Create sales order Create purchase order Overview Select... …" at bounding box center [617, 497] width 1235 height 878
click at [222, 190] on button "Create sales order" at bounding box center [215, 194] width 107 height 23
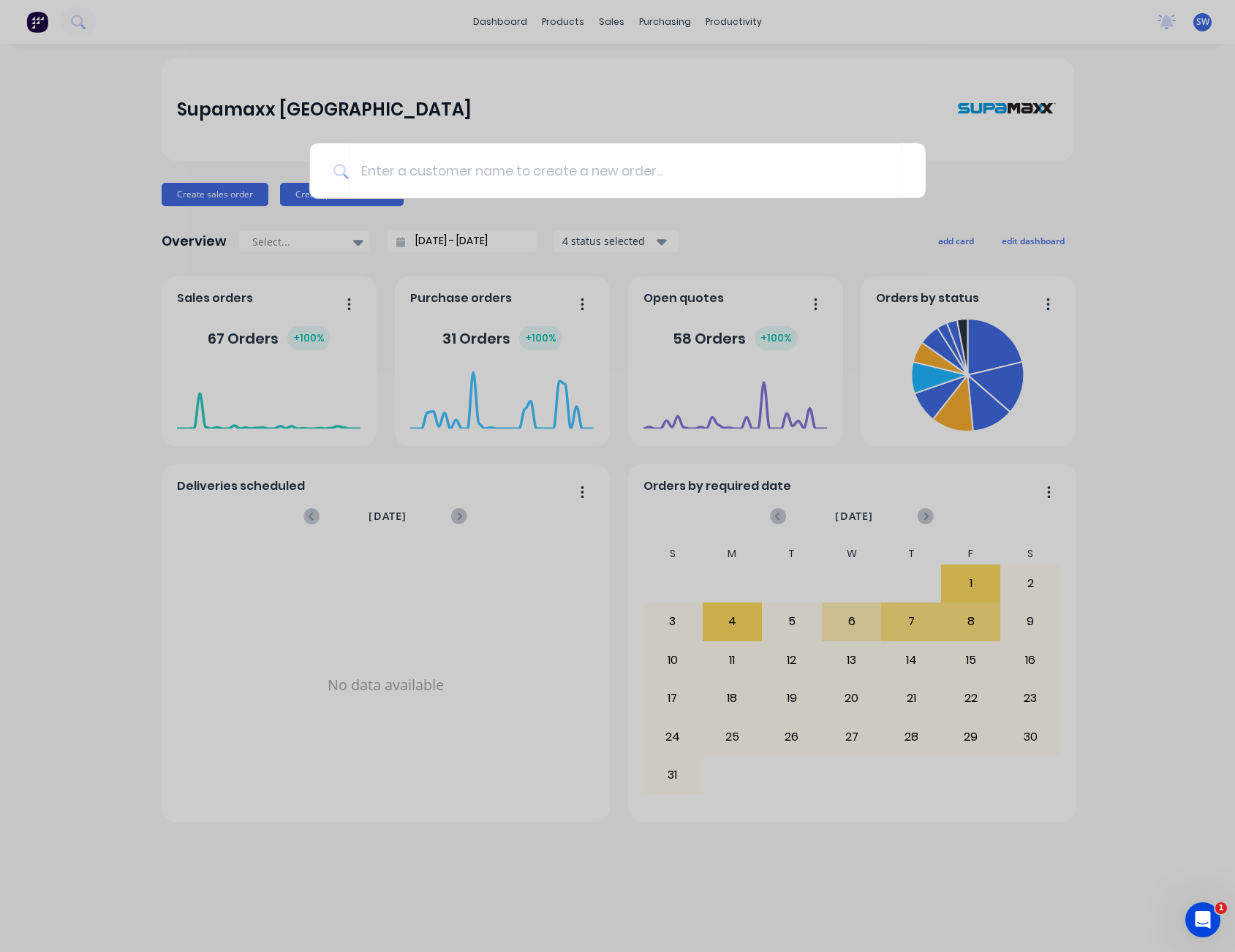
click at [512, 123] on div at bounding box center [617, 476] width 1235 height 952
